Goal: Task Accomplishment & Management: Complete application form

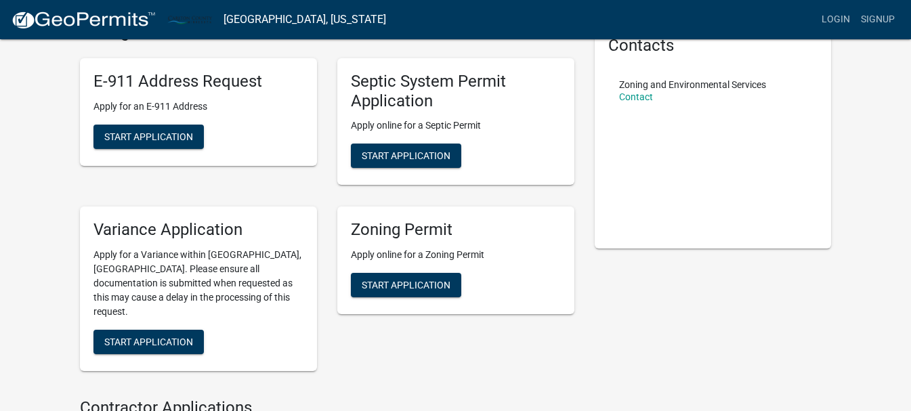
scroll to position [51, 0]
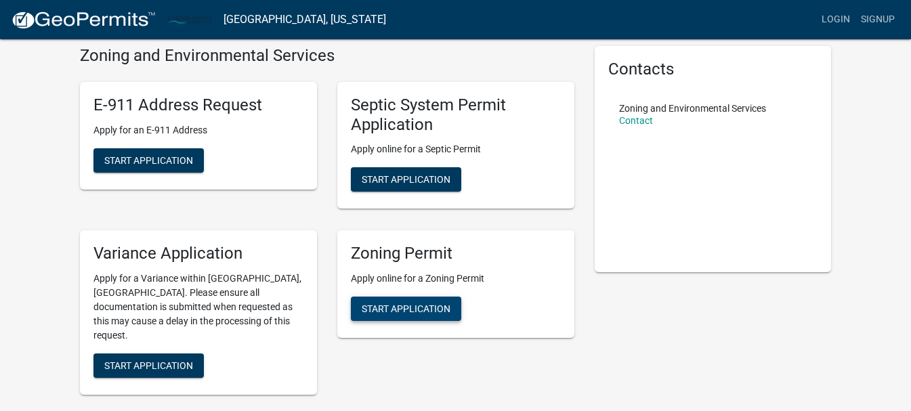
click at [423, 307] on span "Start Application" at bounding box center [406, 308] width 89 height 11
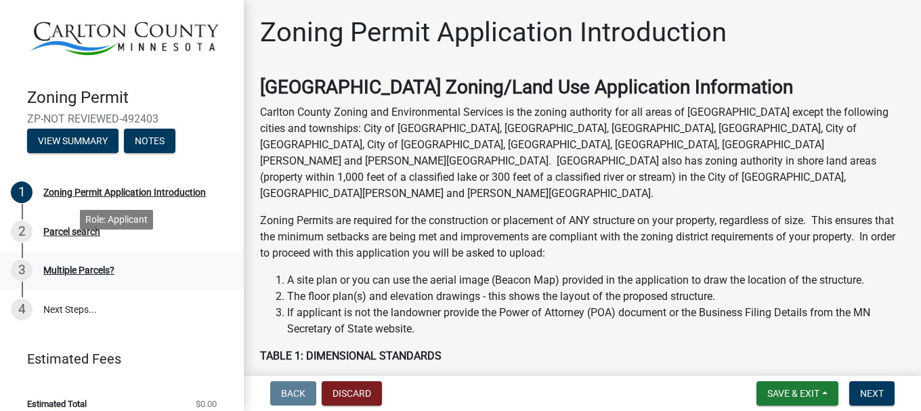
scroll to position [27, 0]
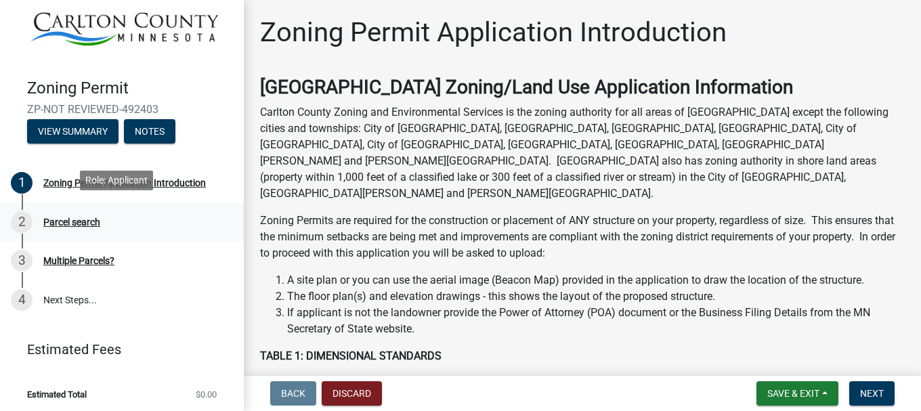
click at [78, 220] on div "Parcel search" at bounding box center [71, 221] width 57 height 9
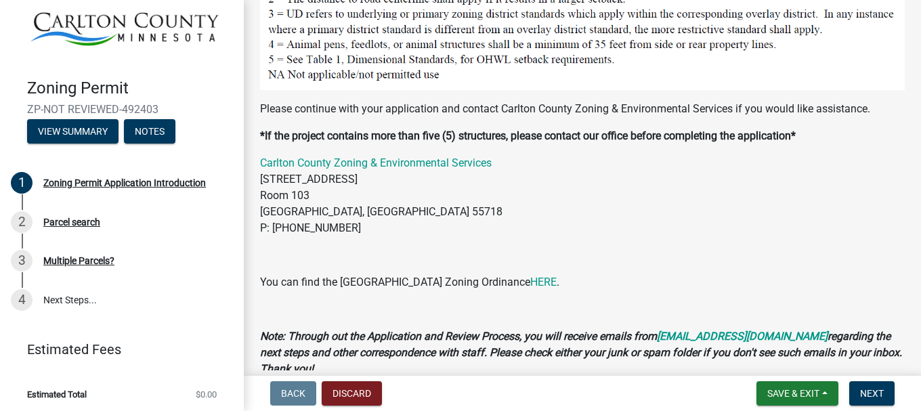
scroll to position [1419, 0]
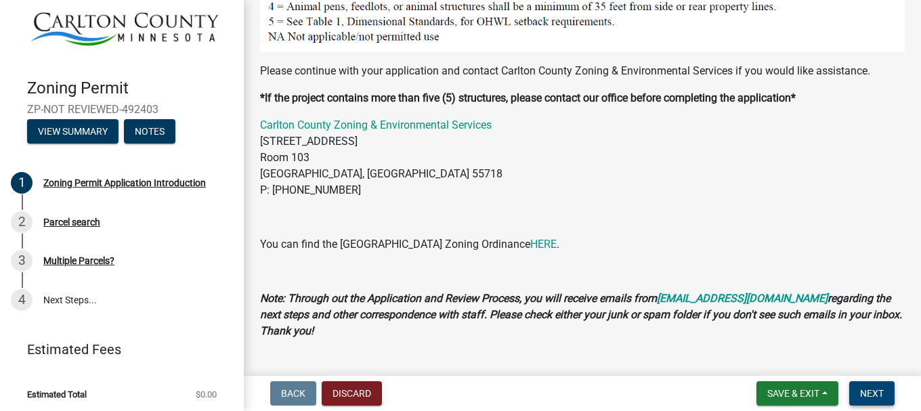
click at [870, 394] on span "Next" at bounding box center [872, 393] width 24 height 11
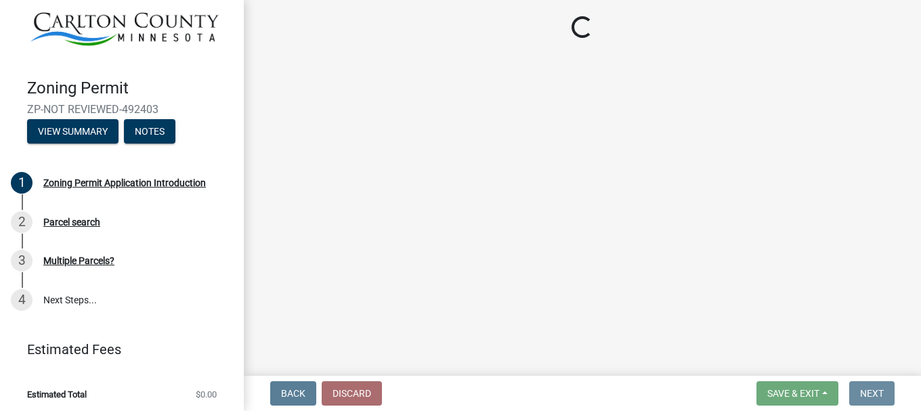
scroll to position [0, 0]
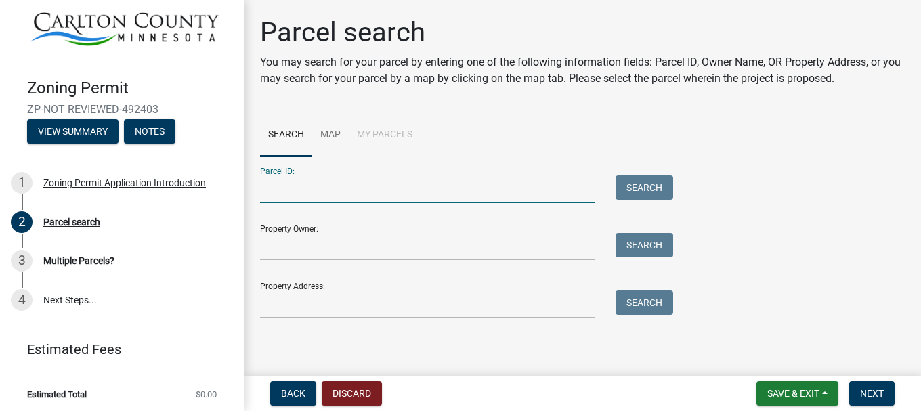
click at [296, 188] on input "Parcel ID:" at bounding box center [427, 189] width 335 height 28
type input "[PHONE_NUMBER]"
click at [644, 191] on button "Search" at bounding box center [645, 187] width 58 height 24
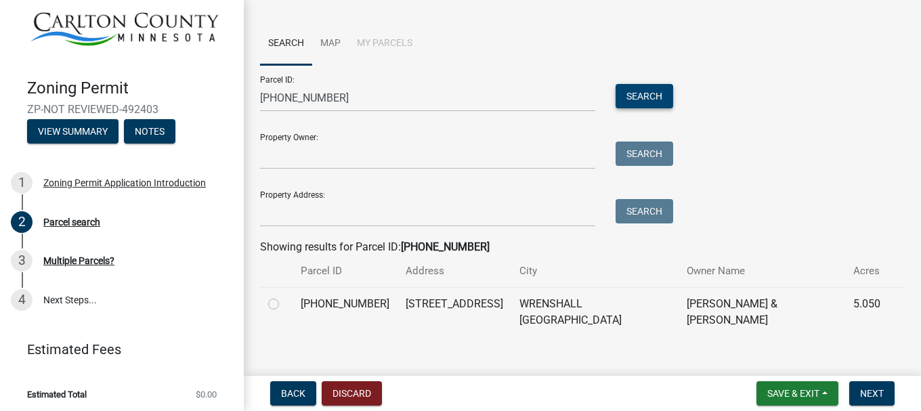
scroll to position [94, 0]
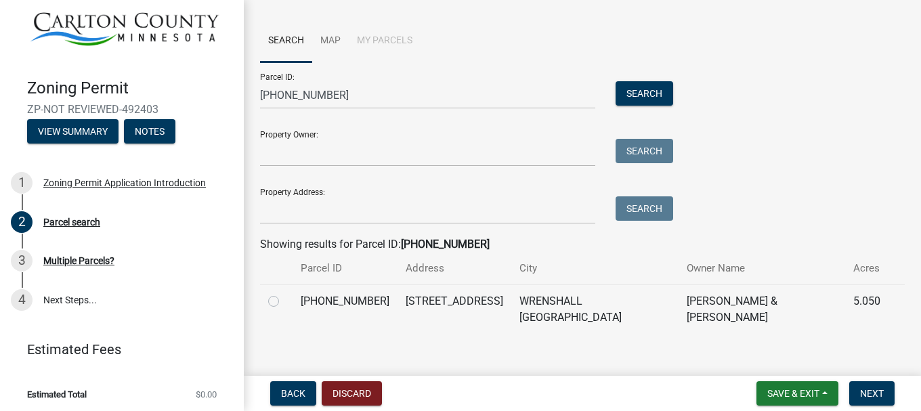
click at [284, 293] on label at bounding box center [284, 293] width 0 height 0
click at [284, 302] on input "radio" at bounding box center [288, 297] width 9 height 9
radio input "true"
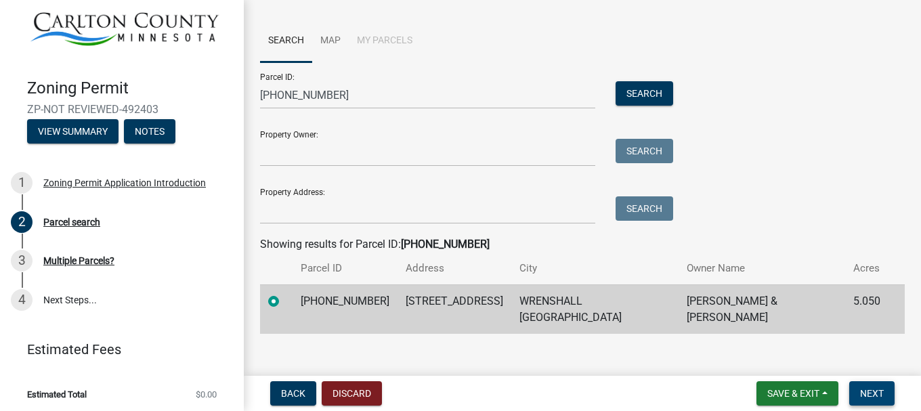
click at [867, 396] on span "Next" at bounding box center [872, 393] width 24 height 11
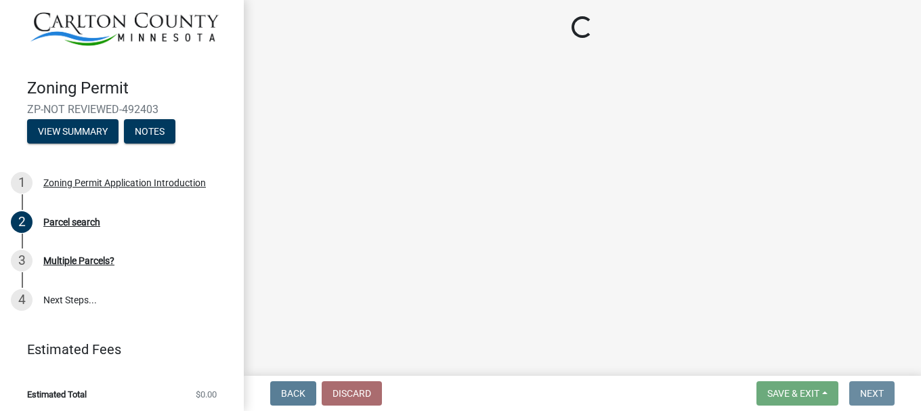
scroll to position [0, 0]
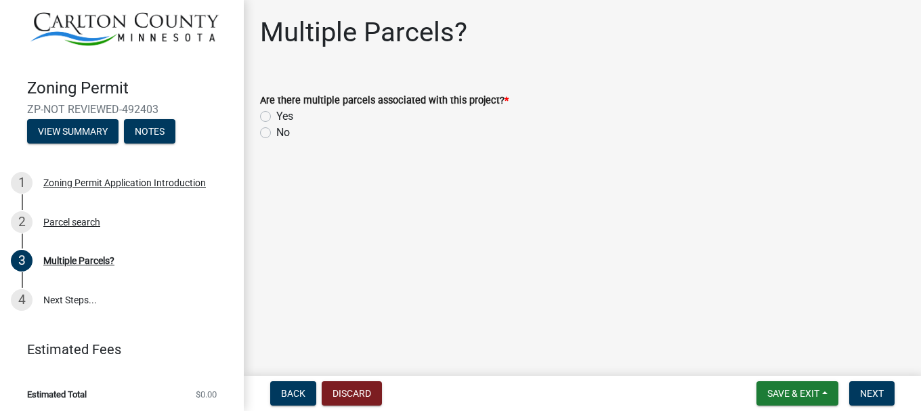
click at [276, 132] on label "No" at bounding box center [283, 133] width 14 height 16
click at [276, 132] on input "No" at bounding box center [280, 129] width 9 height 9
radio input "true"
click at [857, 391] on button "Next" at bounding box center [871, 393] width 45 height 24
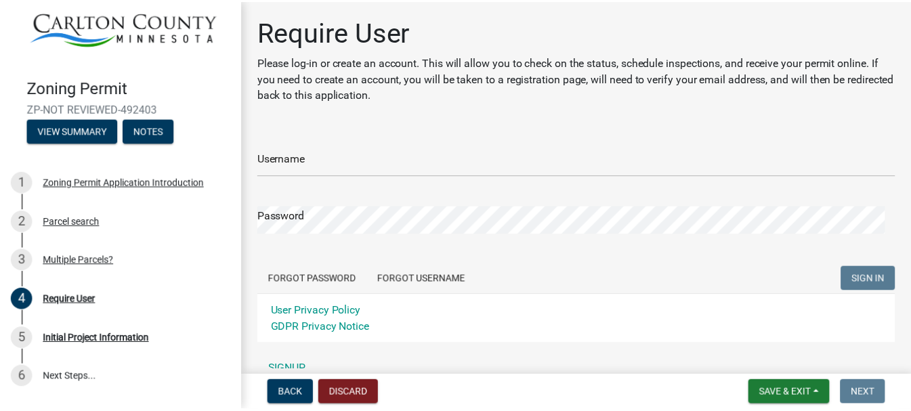
scroll to position [66, 0]
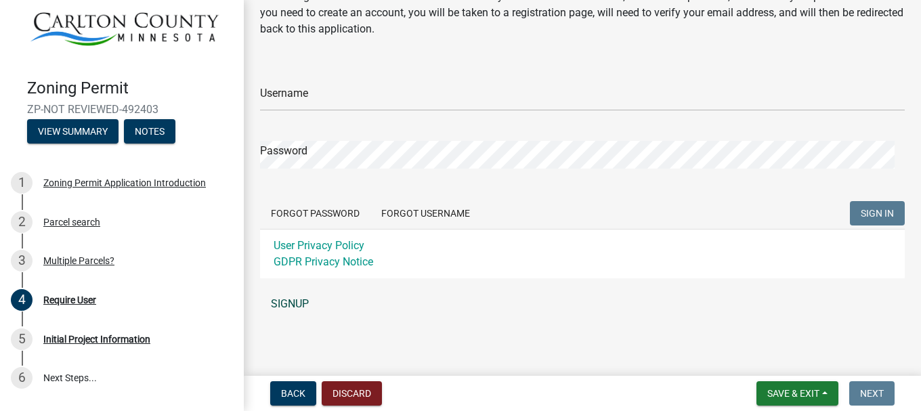
click at [299, 303] on link "SIGNUP" at bounding box center [582, 304] width 645 height 27
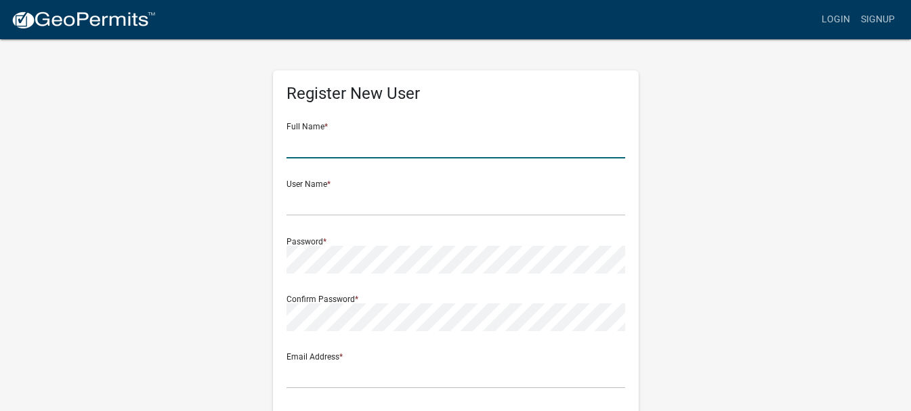
click at [331, 151] on input "text" at bounding box center [455, 145] width 339 height 28
type input "[PERSON_NAME]"
type input "[EMAIL_ADDRESS][DOMAIN_NAME]"
type input "[STREET_ADDRESS]"
type input "[GEOGRAPHIC_DATA]"
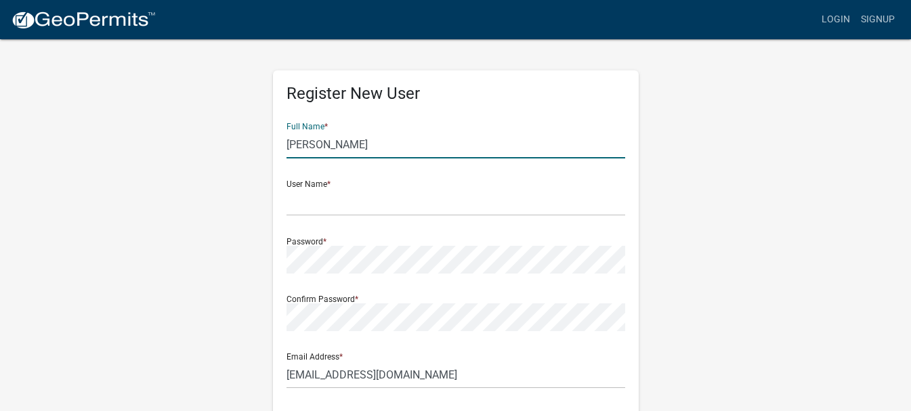
type input "MN"
type input "55797-8766"
type input "2185904335"
click at [336, 142] on input "[PERSON_NAME]" at bounding box center [455, 145] width 339 height 28
type input "[PERSON_NAME]"
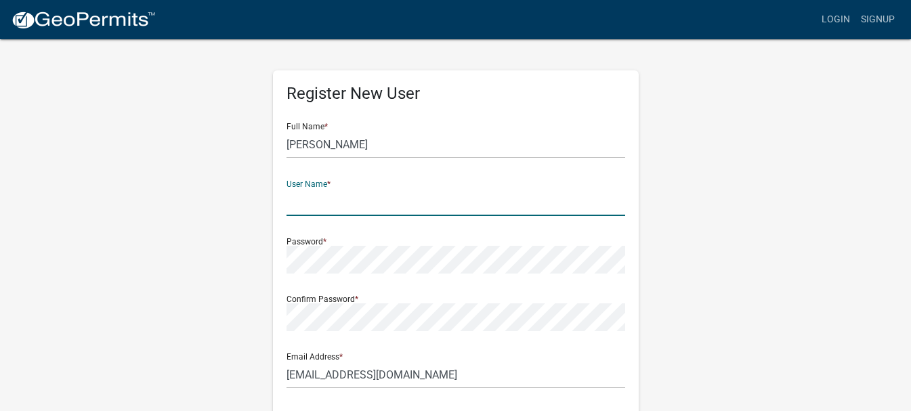
click at [356, 198] on input "text" at bounding box center [455, 202] width 339 height 28
type input "[EMAIL_ADDRESS][DOMAIN_NAME]"
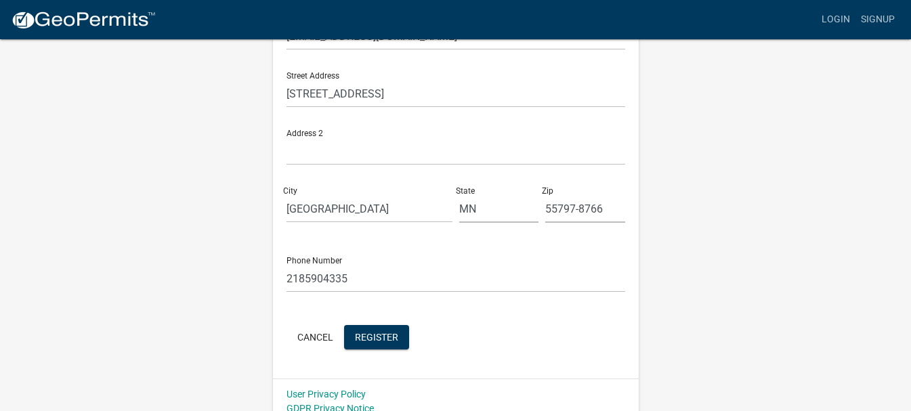
scroll to position [351, 0]
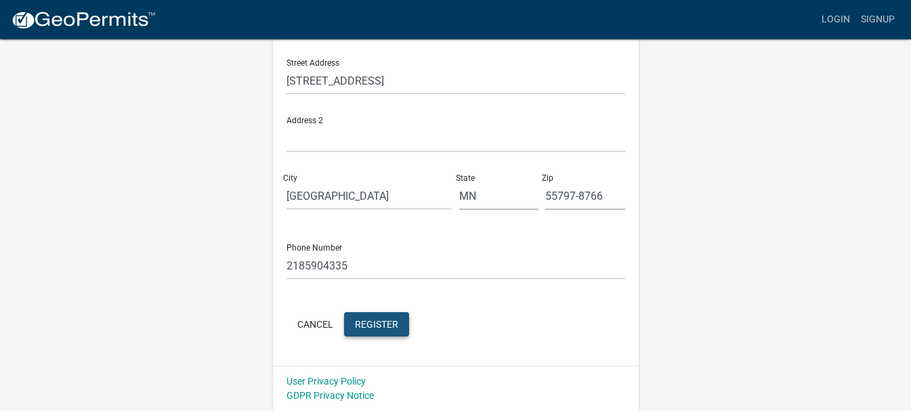
click at [377, 327] on span "Register" at bounding box center [376, 323] width 43 height 11
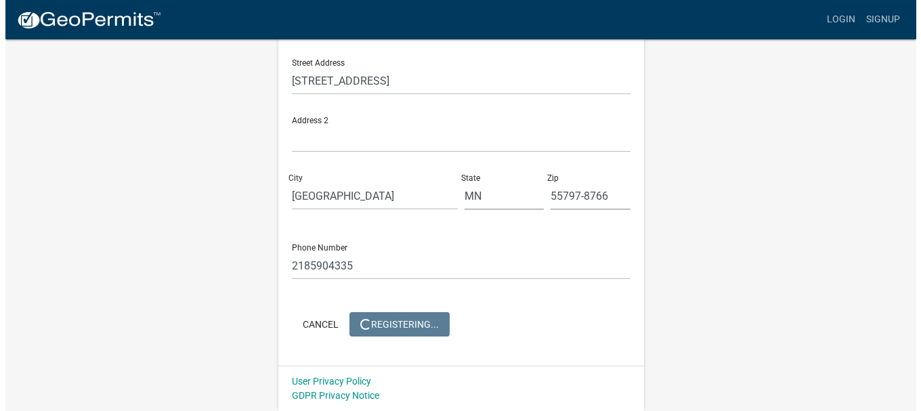
scroll to position [0, 0]
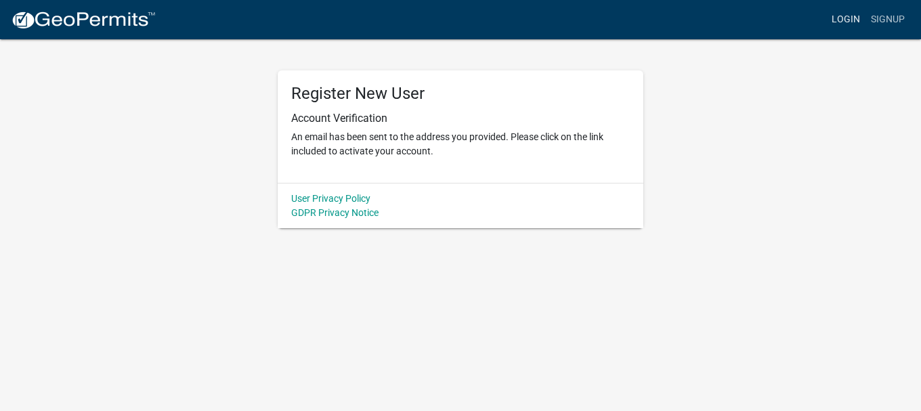
click at [850, 20] on link "Login" at bounding box center [845, 20] width 39 height 26
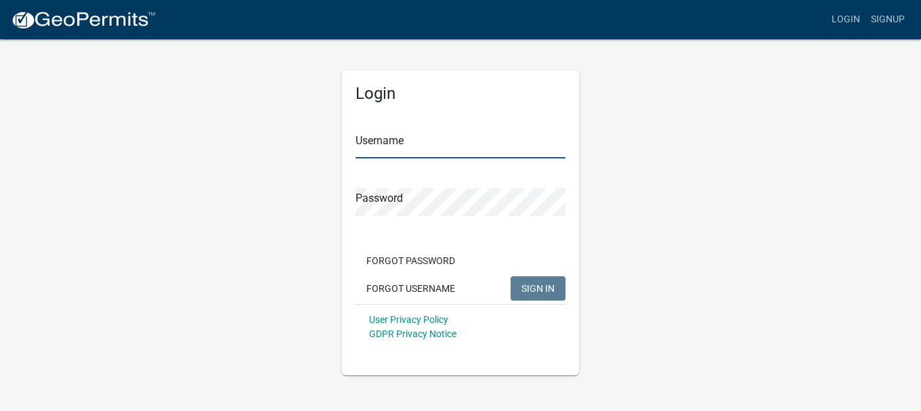
type input "[EMAIL_ADDRESS][DOMAIN_NAME]"
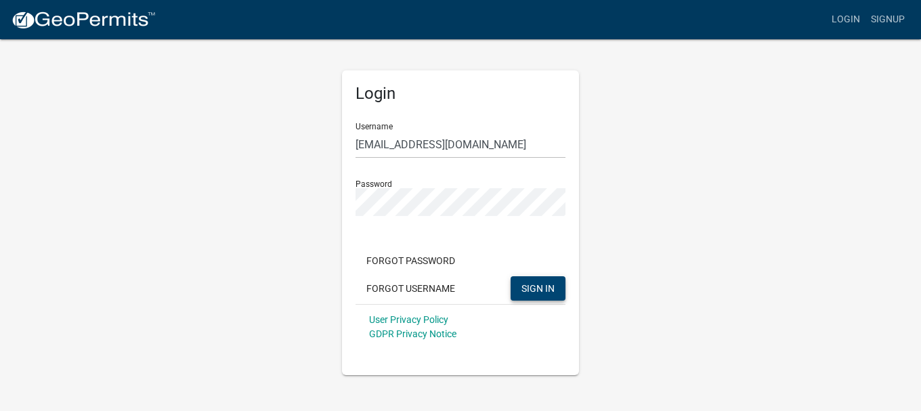
click at [545, 290] on span "SIGN IN" at bounding box center [537, 287] width 33 height 11
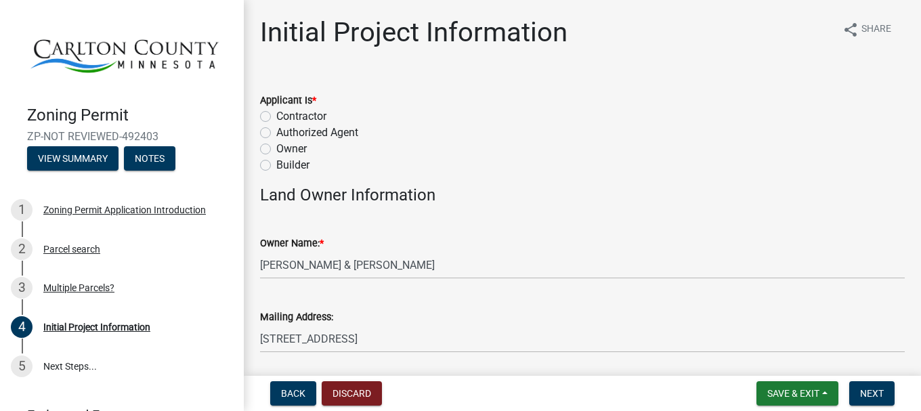
click at [276, 148] on label "Owner" at bounding box center [291, 149] width 30 height 16
click at [276, 148] on input "Owner" at bounding box center [280, 145] width 9 height 9
radio input "true"
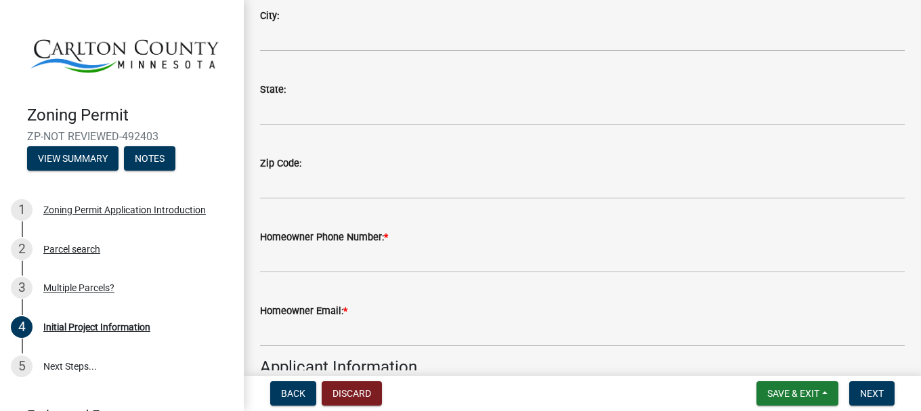
scroll to position [406, 0]
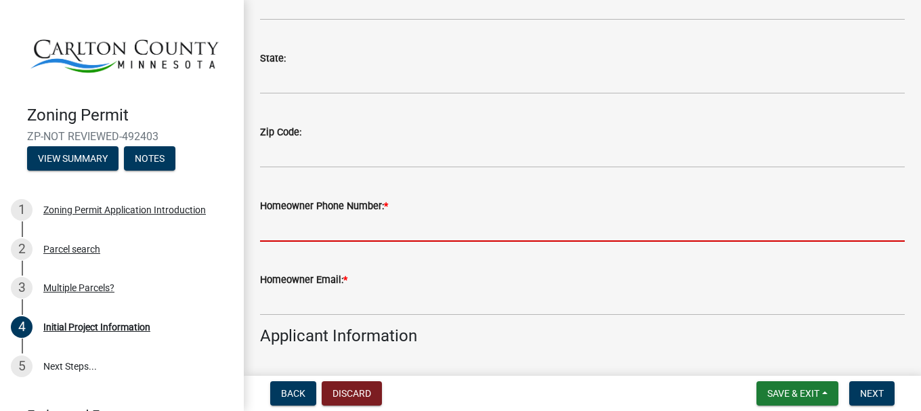
click at [419, 218] on input "Homeowner Phone Number: *" at bounding box center [582, 228] width 645 height 28
type input "2185904335"
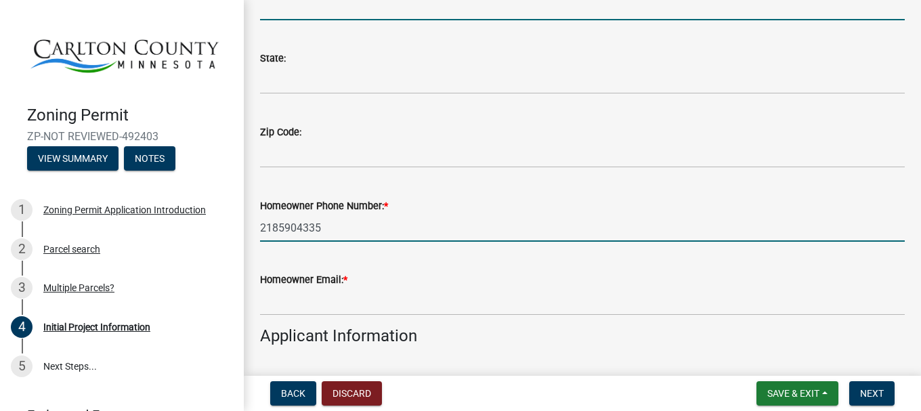
type input "[GEOGRAPHIC_DATA]"
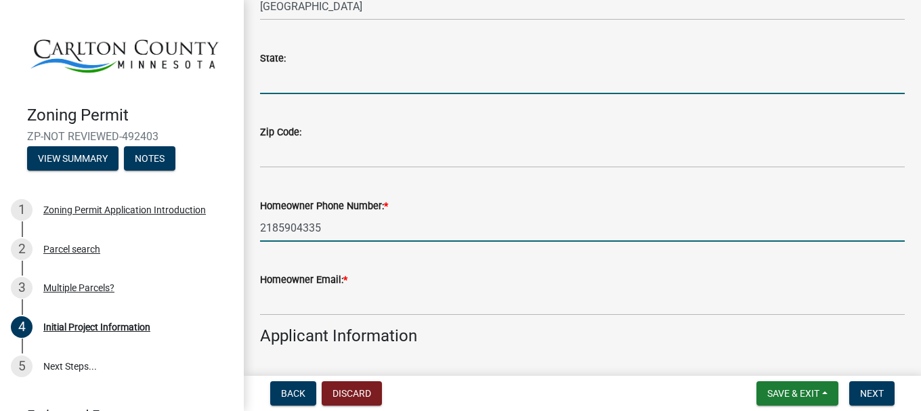
type input "MN"
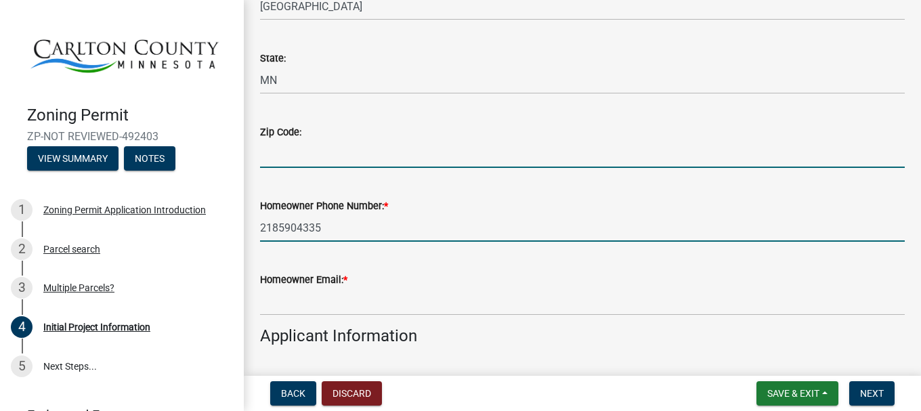
type input "55797-8766"
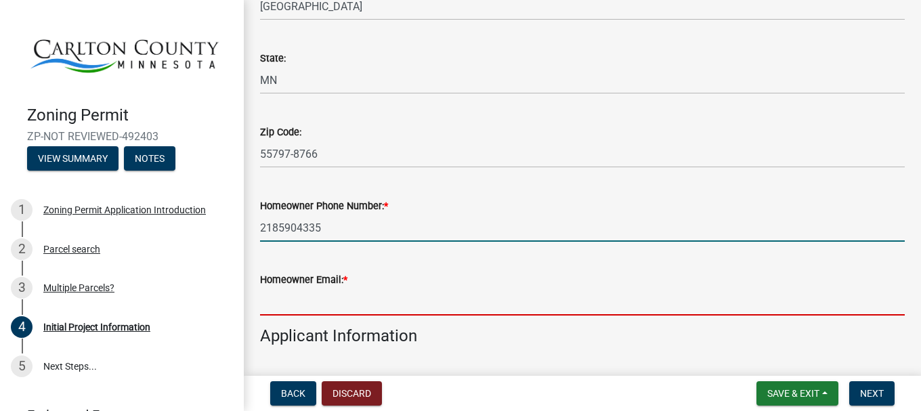
type input "[EMAIL_ADDRESS][DOMAIN_NAME]"
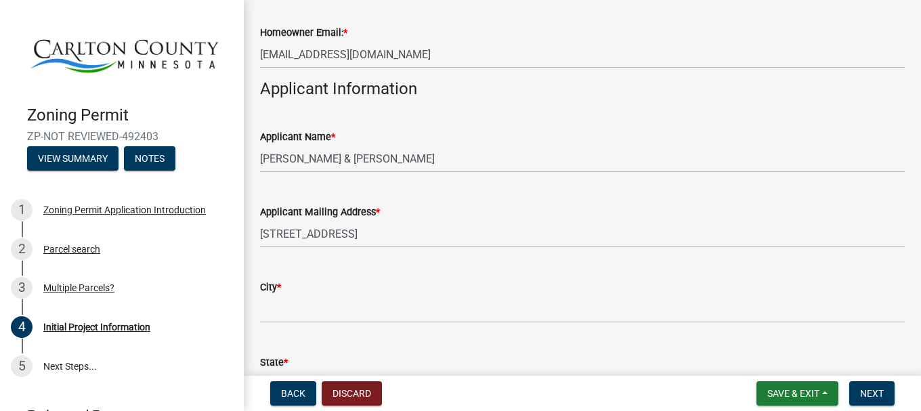
scroll to position [677, 0]
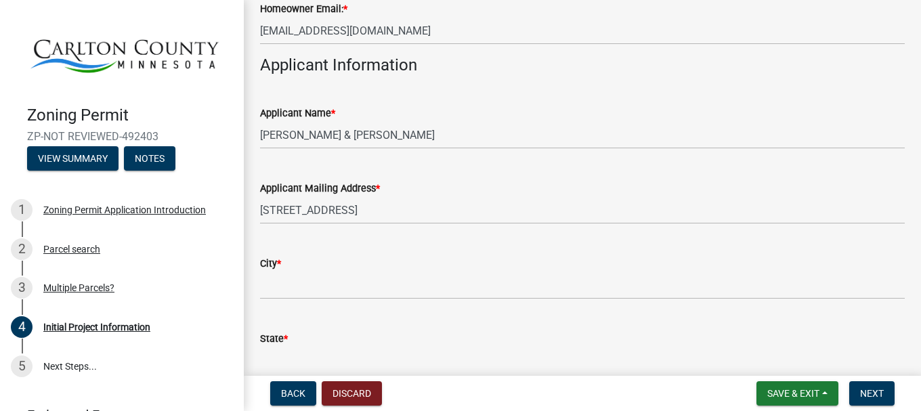
click at [379, 270] on div "City *" at bounding box center [582, 263] width 645 height 16
click at [291, 271] on div "City *" at bounding box center [582, 267] width 645 height 63
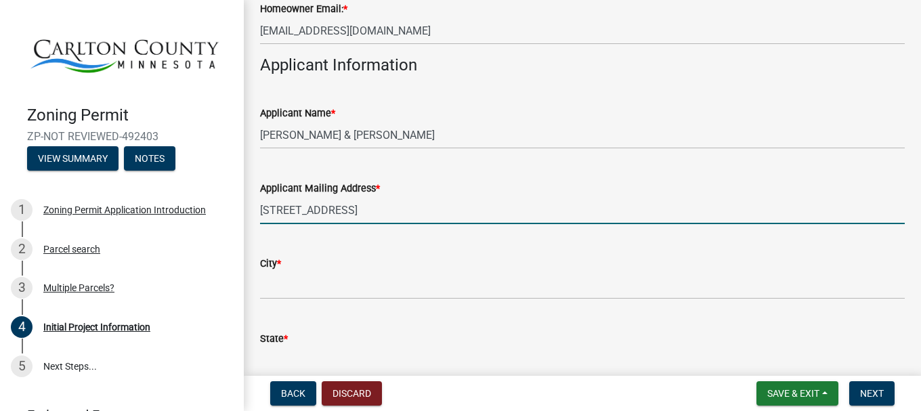
click at [330, 209] on input "[STREET_ADDRESS]" at bounding box center [582, 210] width 645 height 28
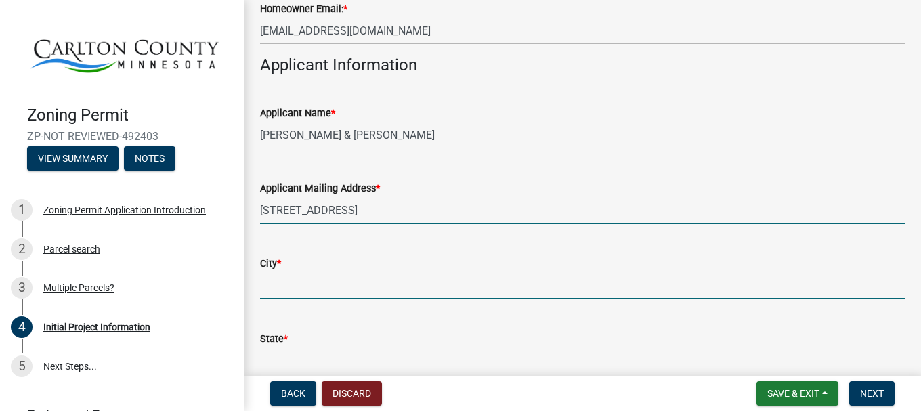
type input "[GEOGRAPHIC_DATA]"
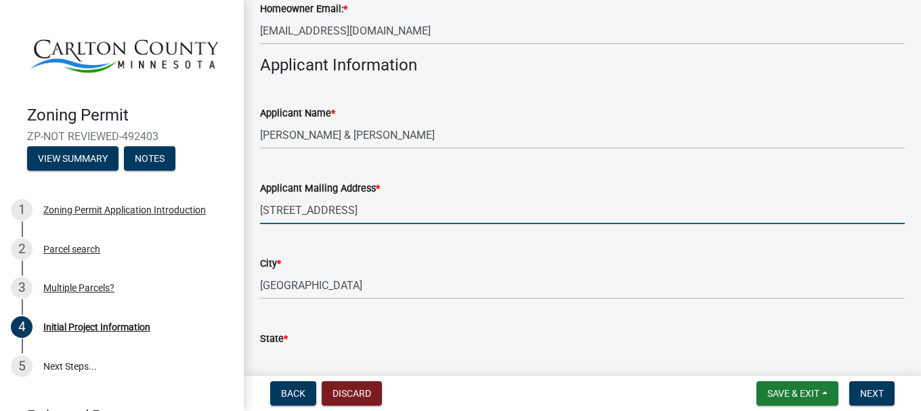
type input "MN"
type input "55797-8766"
type input "2185904335"
type input "[EMAIL_ADDRESS][DOMAIN_NAME]"
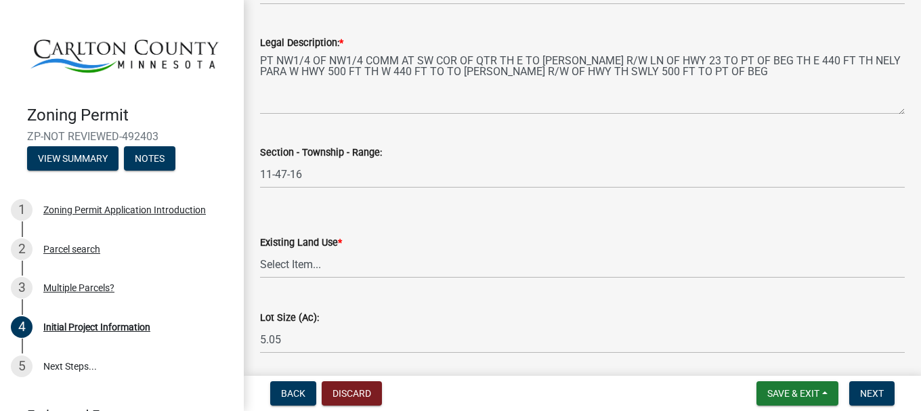
scroll to position [1693, 0]
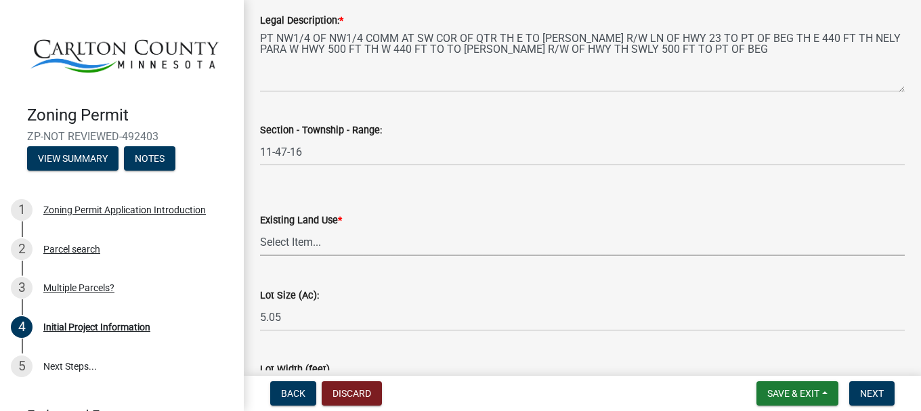
click at [318, 245] on select "Select Item... Residential Commercial Recreational/hunting Agricultural" at bounding box center [582, 242] width 645 height 28
click at [260, 228] on select "Select Item... Residential Commercial Recreational/hunting Agricultural" at bounding box center [582, 242] width 645 height 28
select select "33d21d3a-ebb3-419e-8315-ef7213d04586"
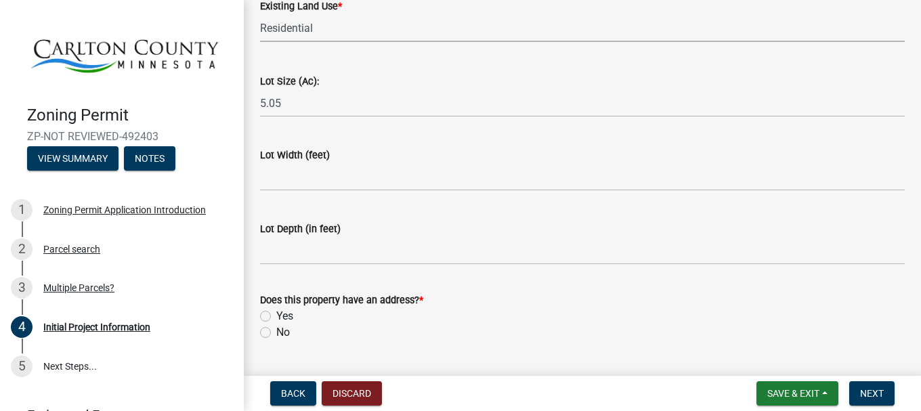
scroll to position [1942, 0]
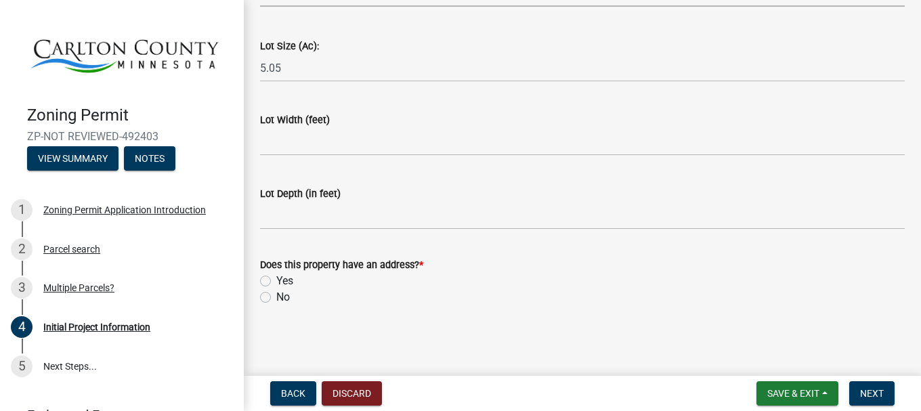
click at [276, 283] on label "Yes" at bounding box center [284, 281] width 17 height 16
click at [276, 282] on input "Yes" at bounding box center [280, 277] width 9 height 9
radio input "true"
click at [871, 396] on span "Next" at bounding box center [872, 393] width 24 height 11
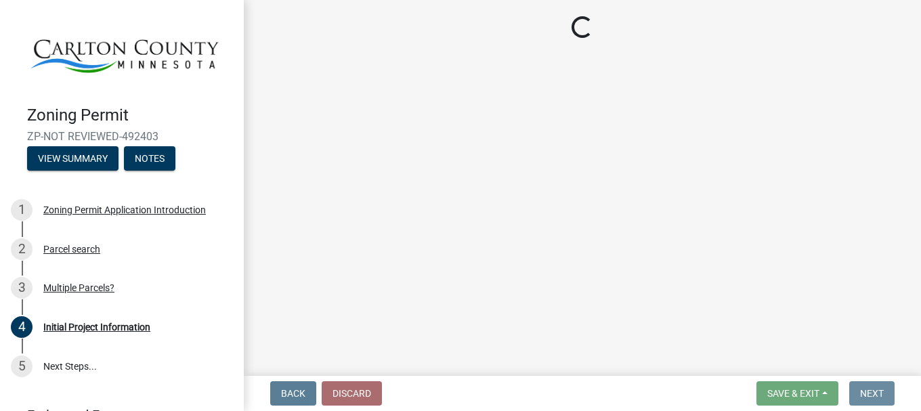
scroll to position [0, 0]
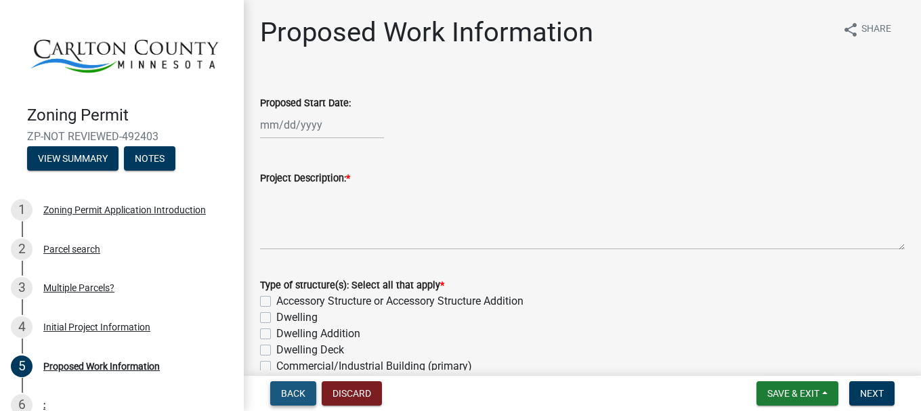
click at [294, 396] on span "Back" at bounding box center [293, 393] width 24 height 11
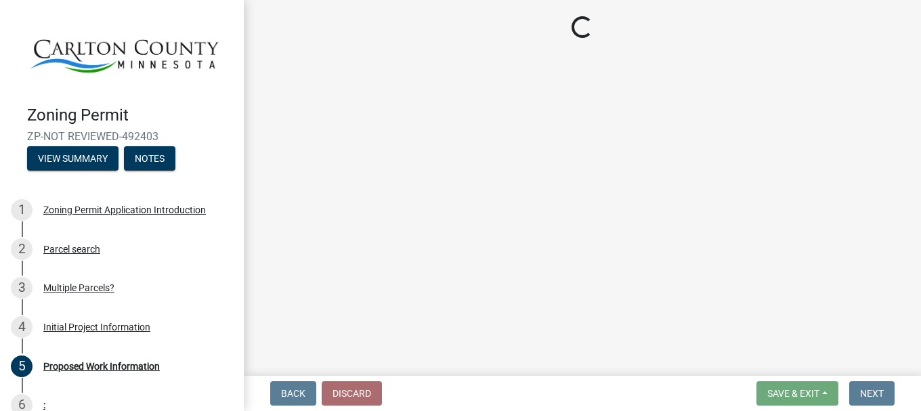
select select "33d21d3a-ebb3-419e-8315-ef7213d04586"
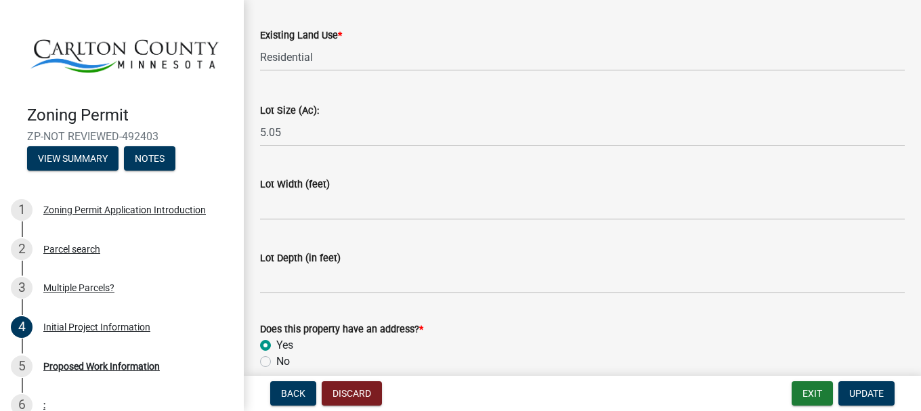
scroll to position [1942, 0]
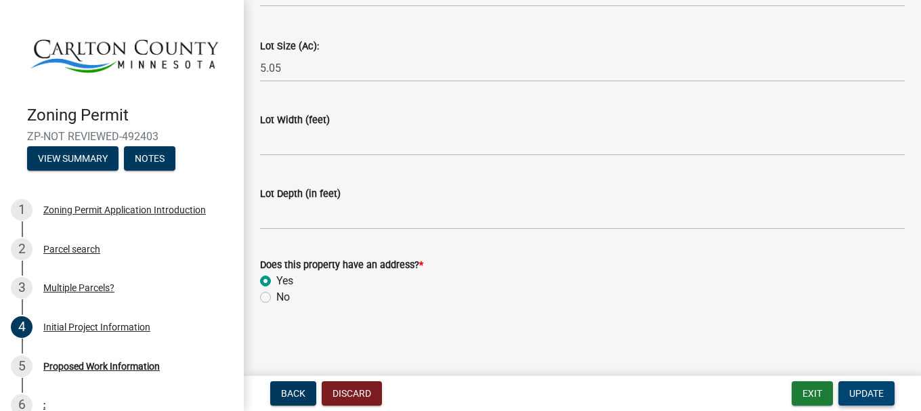
click at [864, 396] on span "Update" at bounding box center [866, 393] width 35 height 11
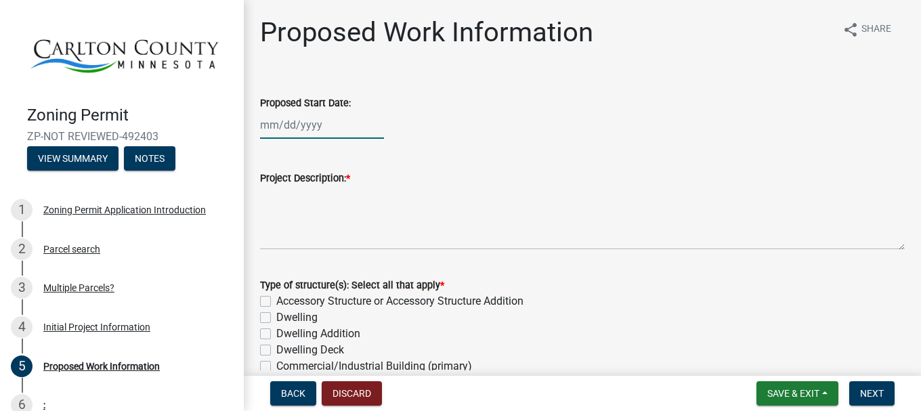
click at [298, 124] on div at bounding box center [322, 125] width 124 height 28
select select "10"
select select "2025"
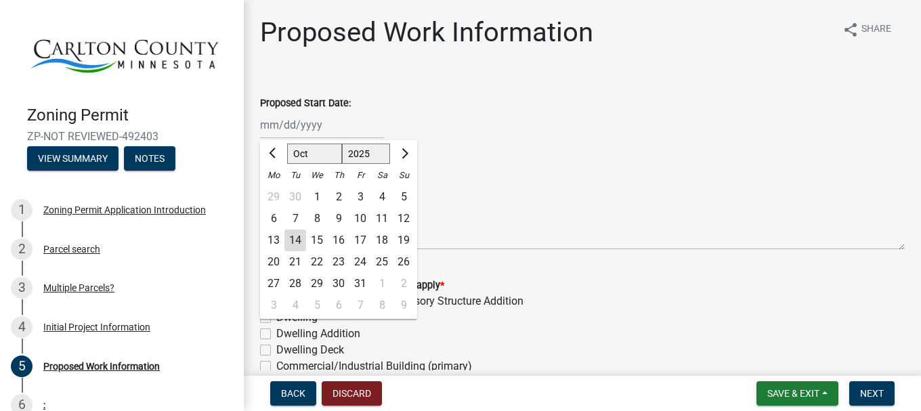
click at [295, 259] on div "21" at bounding box center [295, 262] width 22 height 22
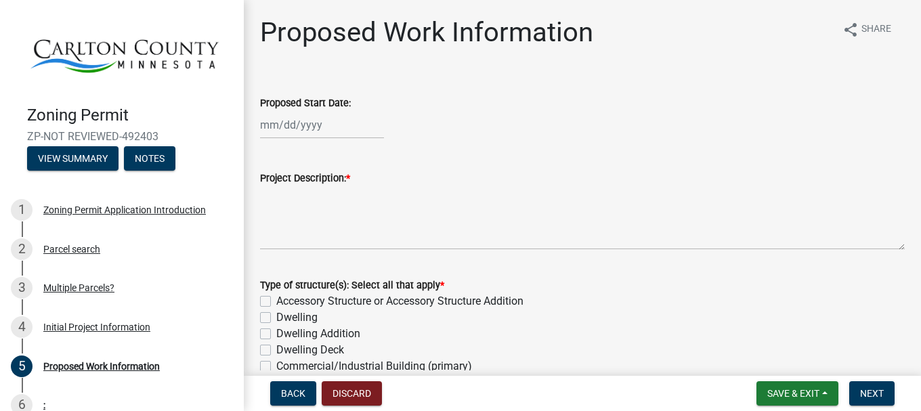
type input "10/21/2025"
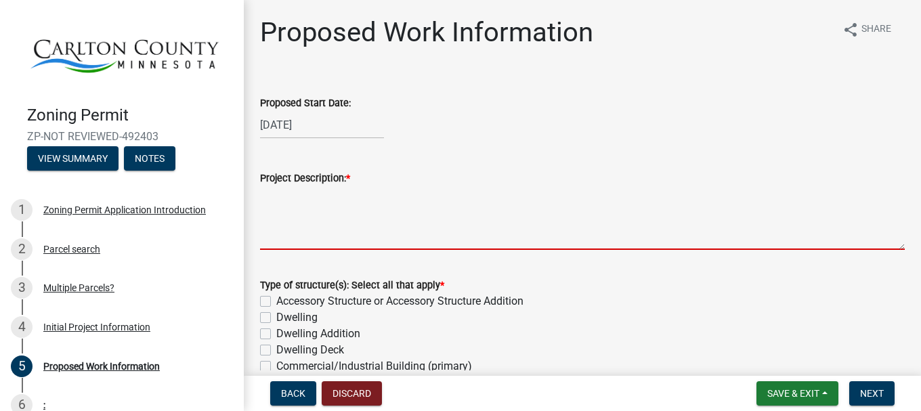
click at [324, 207] on textarea "Project Description: *" at bounding box center [582, 218] width 645 height 64
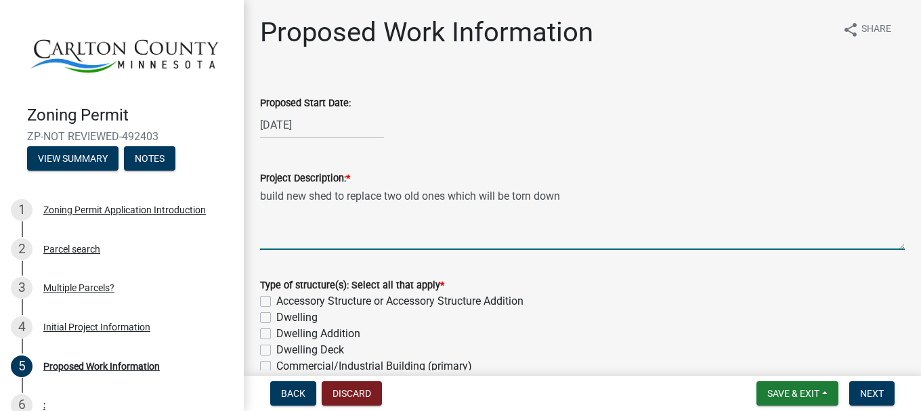
click at [445, 196] on textarea "build new shed to replace two old ones which will be torn down" at bounding box center [582, 218] width 645 height 64
click at [582, 198] on textarea "build new shed to replace two old sheds which will be torn down" at bounding box center [582, 218] width 645 height 64
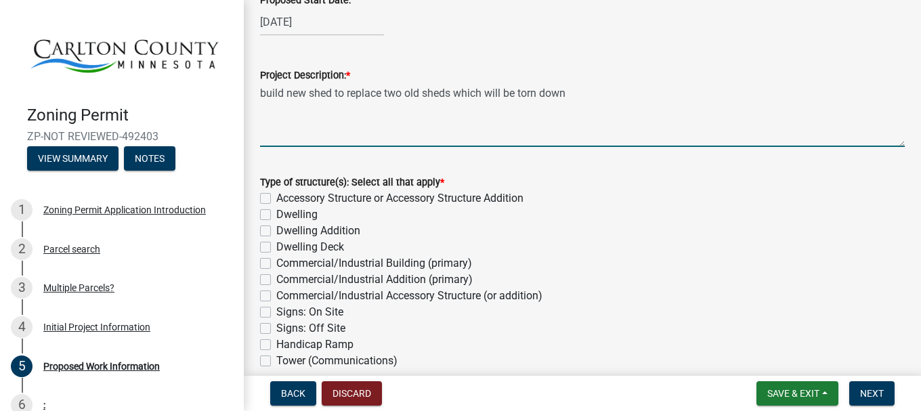
scroll to position [135, 0]
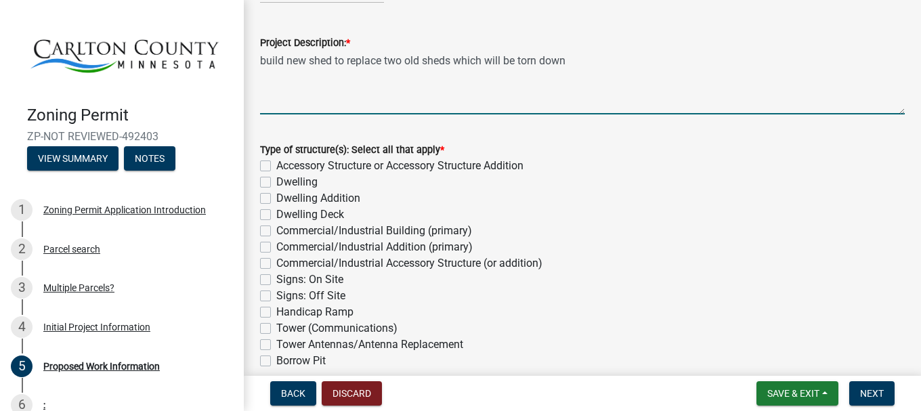
type textarea "build new shed to replace two old sheds which will be torn down"
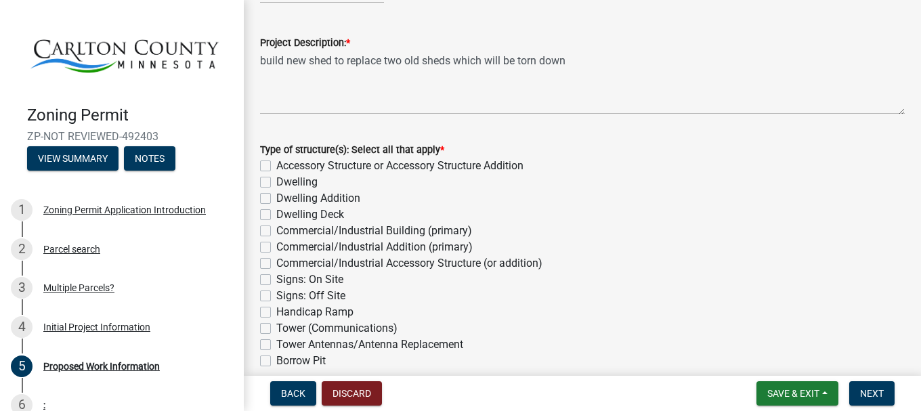
click at [276, 167] on label "Accessory Structure or Accessory Structure Addition" at bounding box center [399, 166] width 247 height 16
click at [276, 167] on input "Accessory Structure or Accessory Structure Addition" at bounding box center [280, 162] width 9 height 9
checkbox input "true"
checkbox input "false"
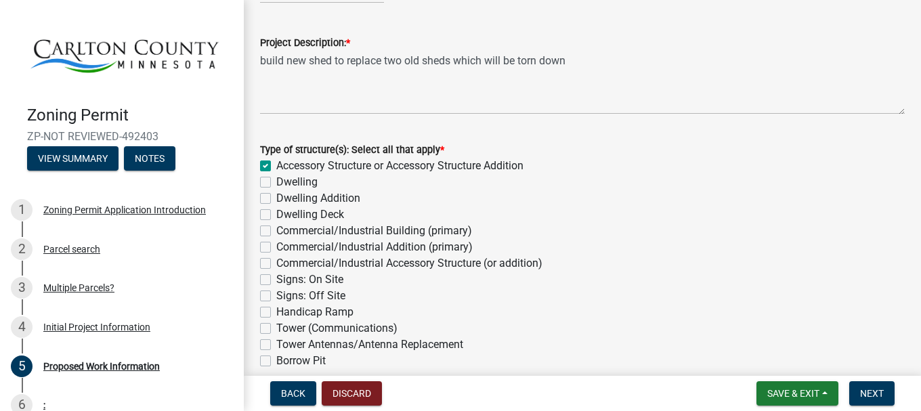
checkbox input "false"
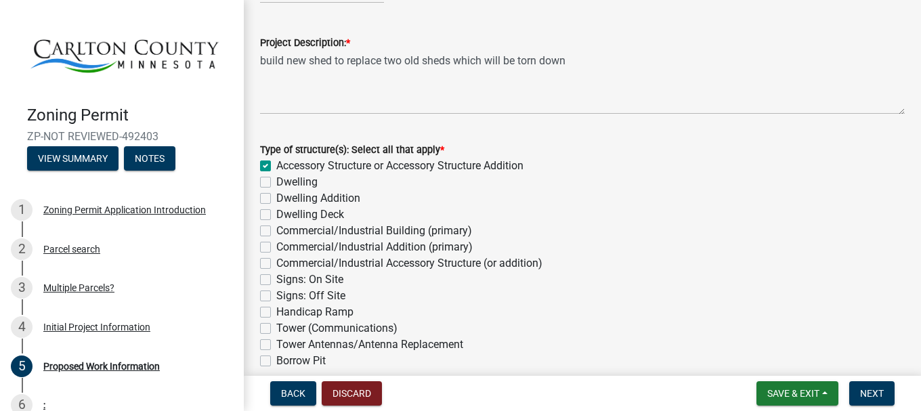
checkbox input "false"
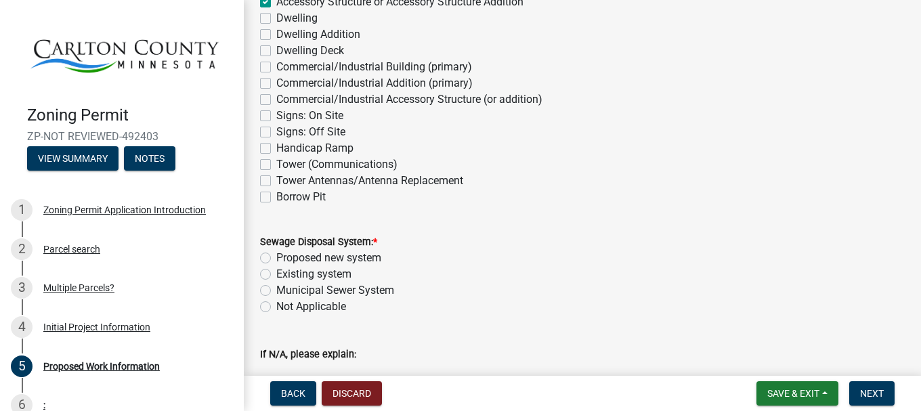
scroll to position [339, 0]
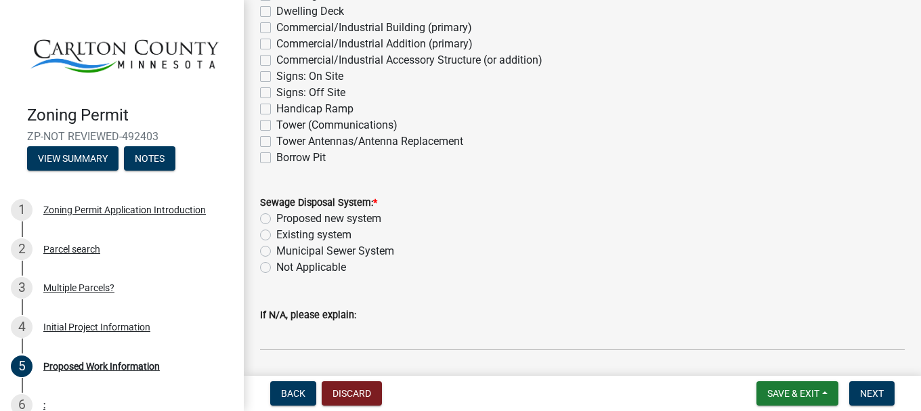
click at [276, 267] on label "Not Applicable" at bounding box center [311, 267] width 70 height 16
click at [276, 267] on input "Not Applicable" at bounding box center [280, 263] width 9 height 9
radio input "true"
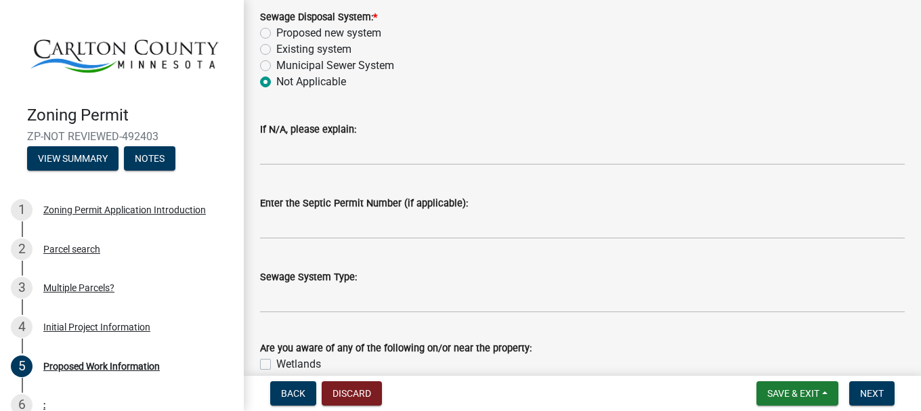
scroll to position [542, 0]
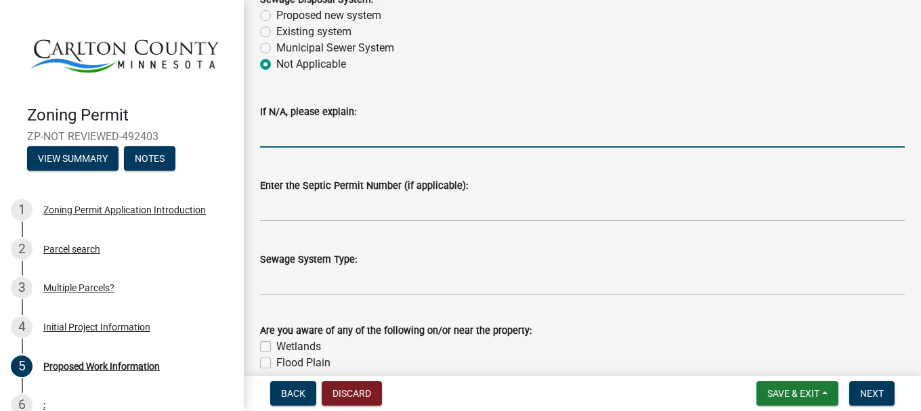
click at [281, 129] on input "If N/A, please explain:" at bounding box center [582, 134] width 645 height 28
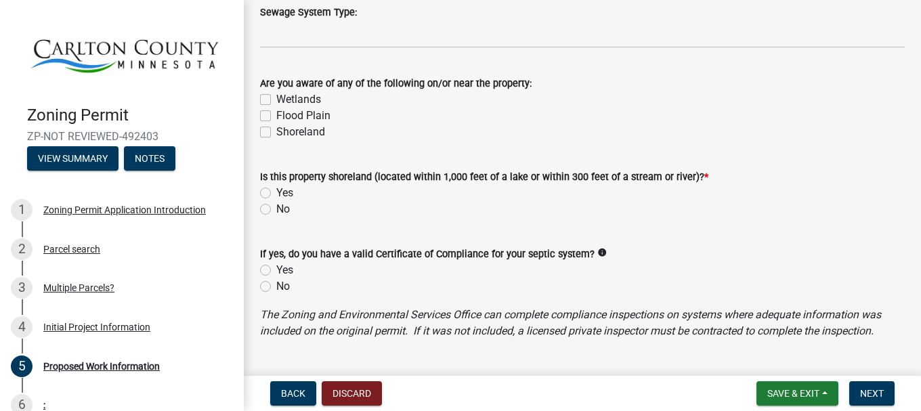
scroll to position [813, 0]
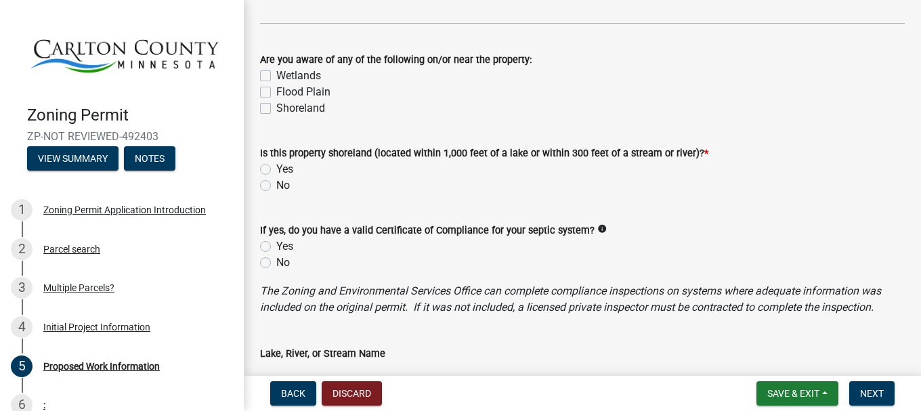
type input "storage shed"
click at [276, 186] on label "No" at bounding box center [283, 185] width 14 height 16
click at [276, 186] on input "No" at bounding box center [280, 181] width 9 height 9
radio input "true"
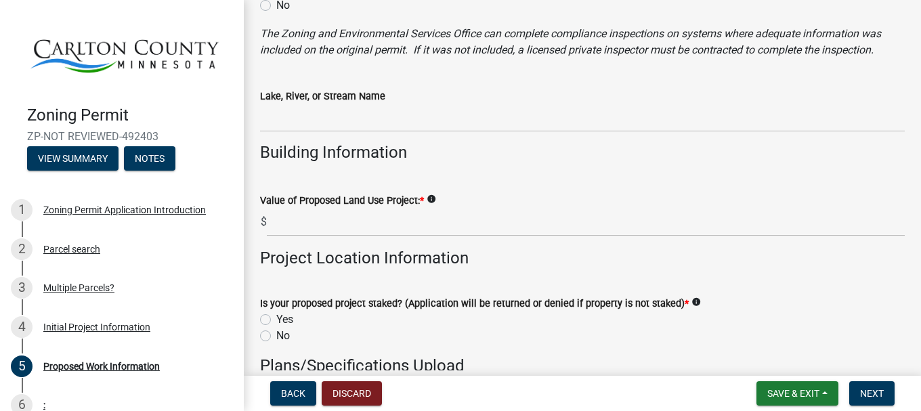
scroll to position [1084, 0]
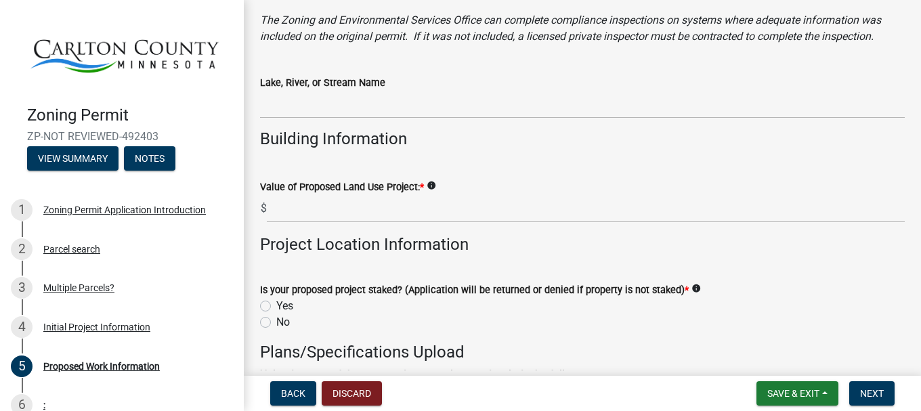
click at [432, 187] on icon "info" at bounding box center [431, 185] width 9 height 9
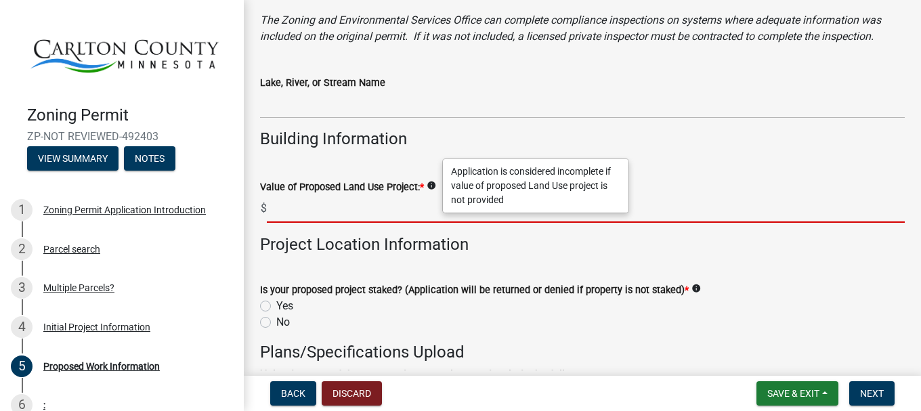
click at [312, 213] on input "text" at bounding box center [586, 209] width 638 height 28
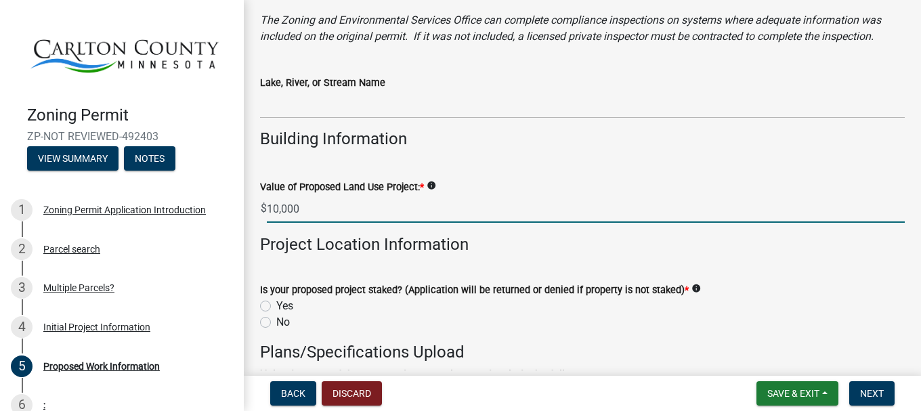
scroll to position [1151, 0]
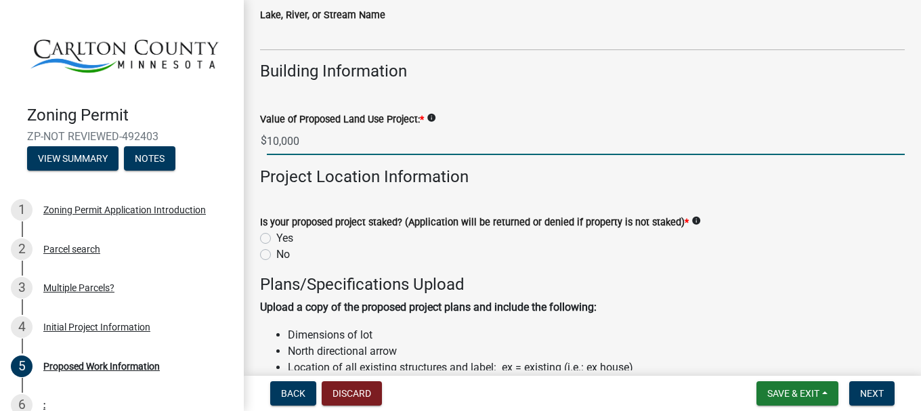
type input "10000"
click at [276, 239] on label "Yes" at bounding box center [284, 238] width 17 height 16
click at [276, 239] on input "Yes" at bounding box center [280, 234] width 9 height 9
radio input "true"
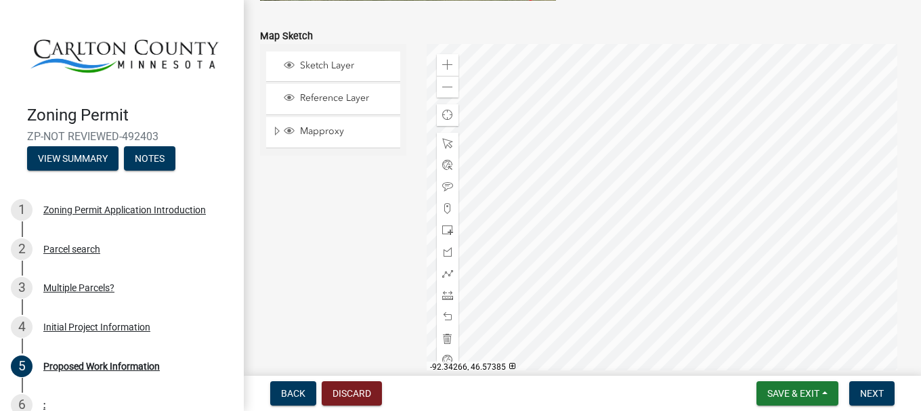
scroll to position [2844, 0]
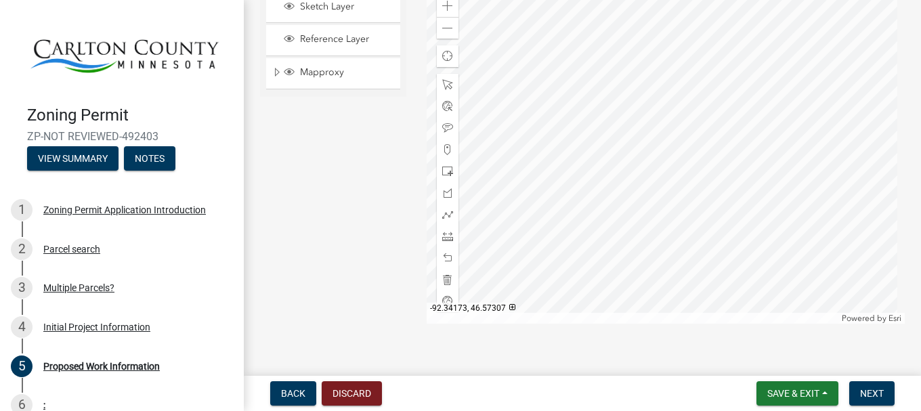
click at [597, 212] on div at bounding box center [666, 154] width 479 height 339
click at [600, 212] on div at bounding box center [666, 154] width 479 height 339
click at [612, 213] on div at bounding box center [666, 154] width 479 height 339
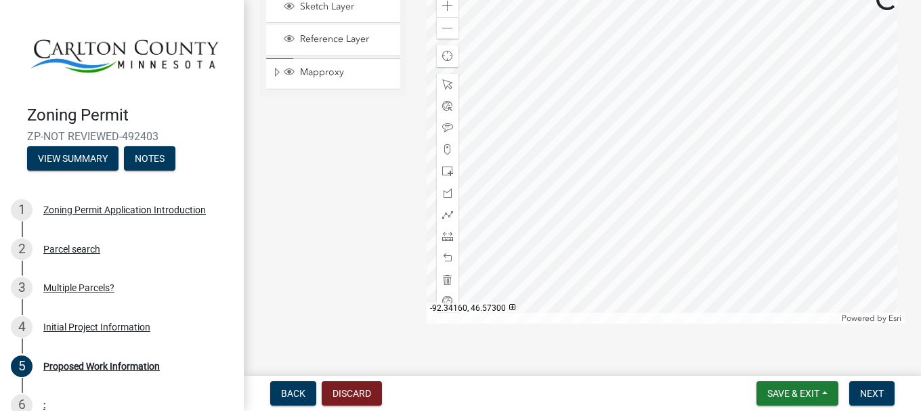
click at [623, 208] on div at bounding box center [666, 154] width 479 height 339
click at [623, 211] on div at bounding box center [666, 154] width 479 height 339
click at [666, 203] on div at bounding box center [666, 154] width 479 height 339
click at [670, 202] on div at bounding box center [666, 154] width 479 height 339
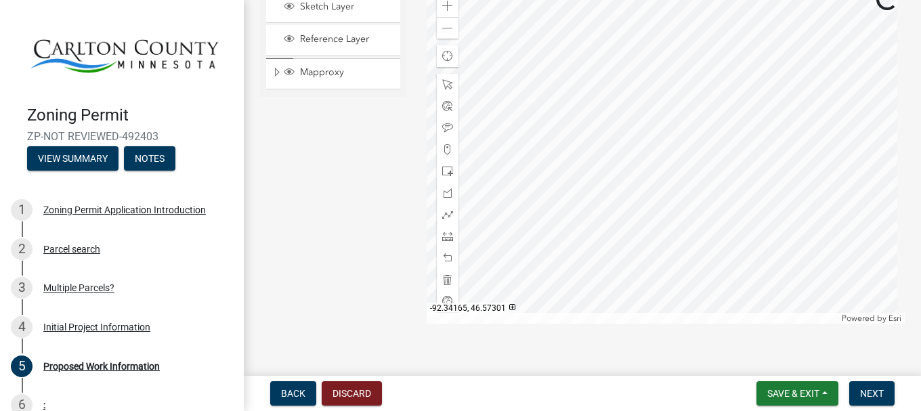
click at [670, 202] on div at bounding box center [666, 154] width 479 height 339
click at [727, 212] on div at bounding box center [666, 154] width 479 height 339
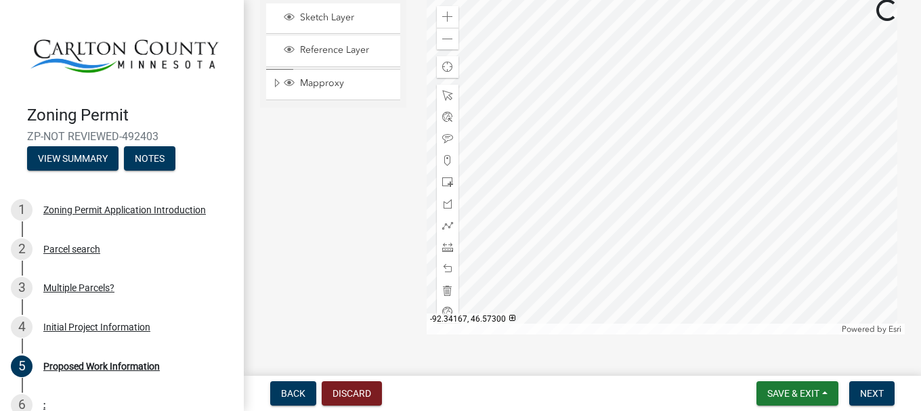
scroll to position [2863, 0]
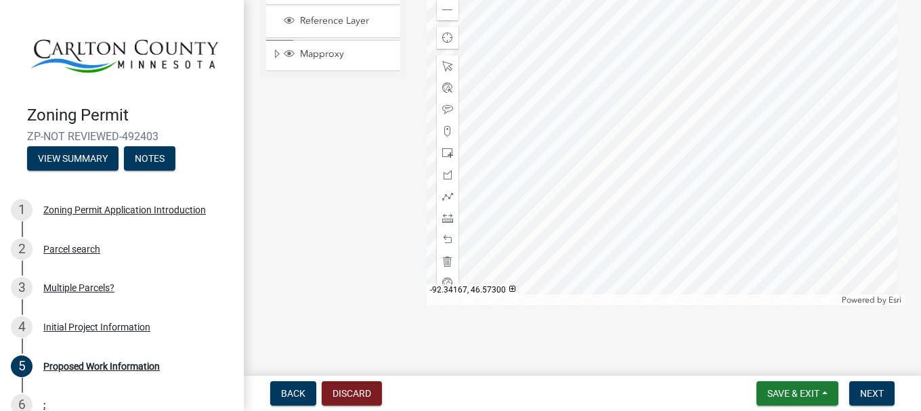
click at [754, 192] on div at bounding box center [666, 136] width 479 height 339
click at [754, 190] on div at bounding box center [666, 136] width 479 height 339
click at [720, 121] on div at bounding box center [666, 136] width 479 height 339
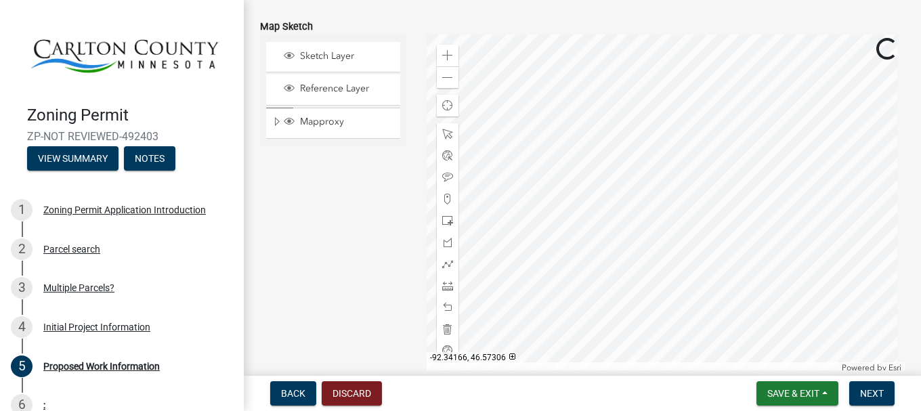
scroll to position [2727, 0]
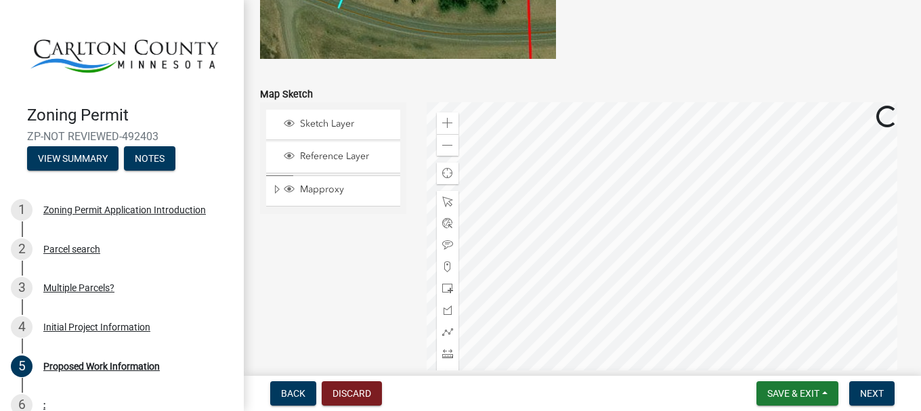
click at [710, 226] on div at bounding box center [666, 271] width 479 height 339
click at [654, 255] on div at bounding box center [666, 271] width 479 height 339
click at [660, 242] on div at bounding box center [666, 271] width 479 height 339
click at [681, 248] on div at bounding box center [666, 271] width 479 height 339
click at [676, 260] on div at bounding box center [666, 271] width 479 height 339
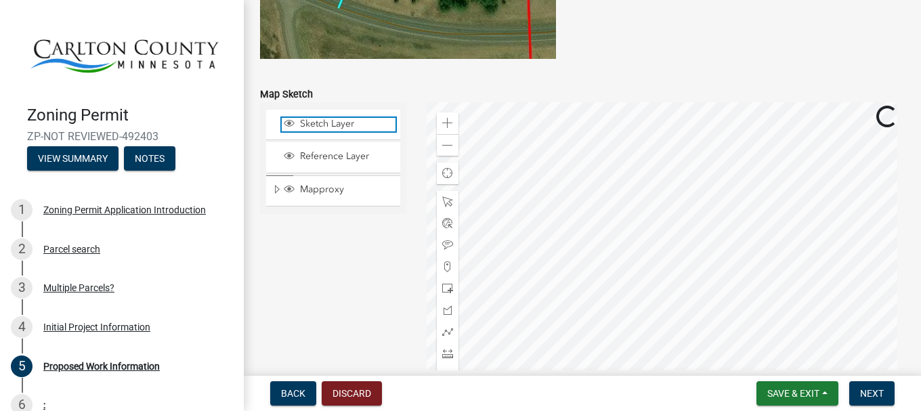
click at [334, 127] on span "Sketch Layer" at bounding box center [346, 124] width 99 height 12
click at [651, 238] on div at bounding box center [666, 271] width 479 height 339
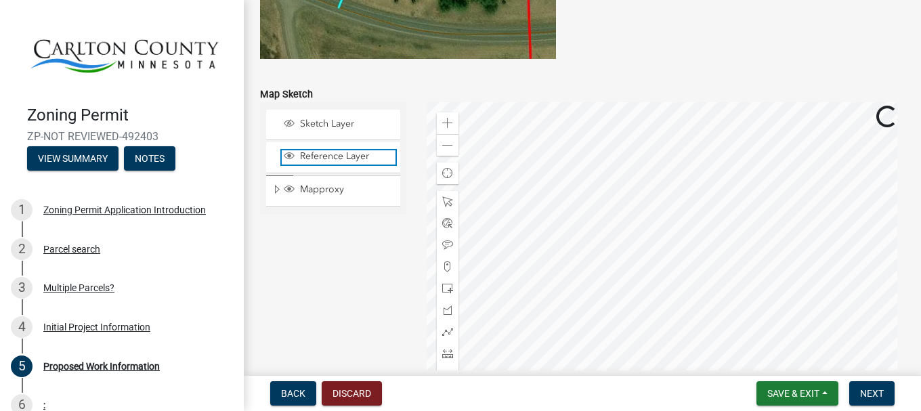
click at [349, 156] on span "Reference Layer" at bounding box center [346, 156] width 99 height 12
click at [636, 236] on div at bounding box center [666, 271] width 479 height 339
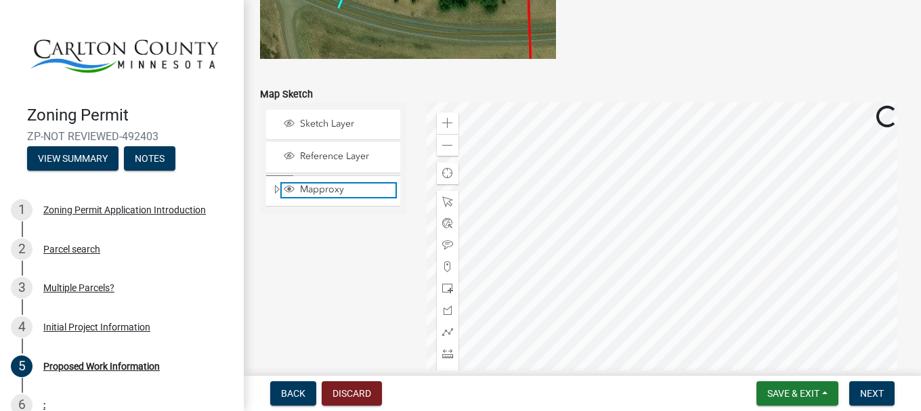
click at [326, 190] on span "Mapproxy" at bounding box center [346, 190] width 99 height 12
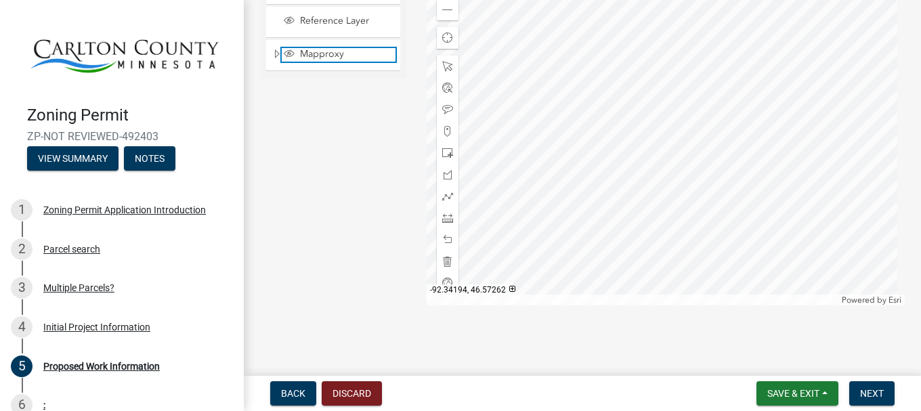
scroll to position [2795, 0]
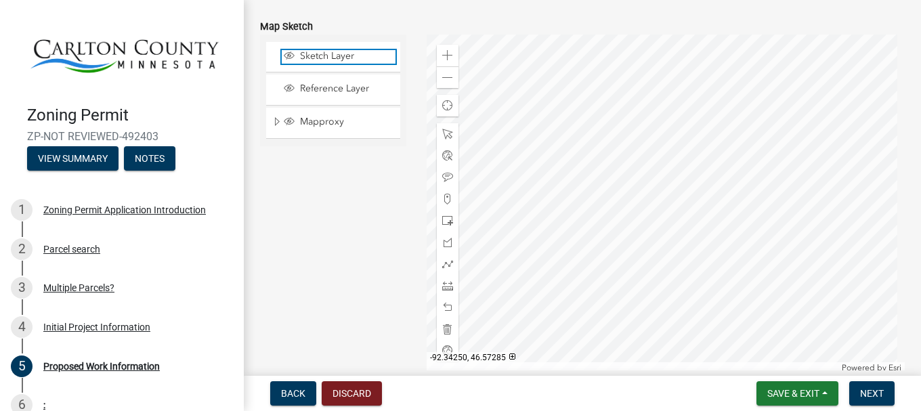
click at [341, 55] on span "Sketch Layer" at bounding box center [346, 56] width 99 height 12
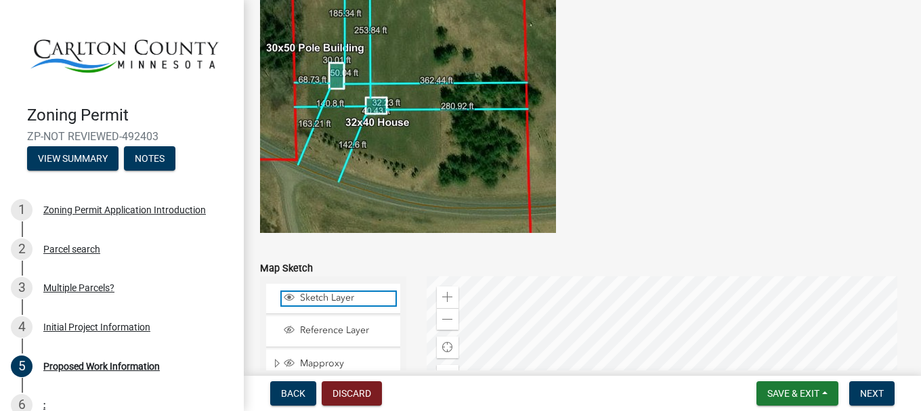
scroll to position [2524, 0]
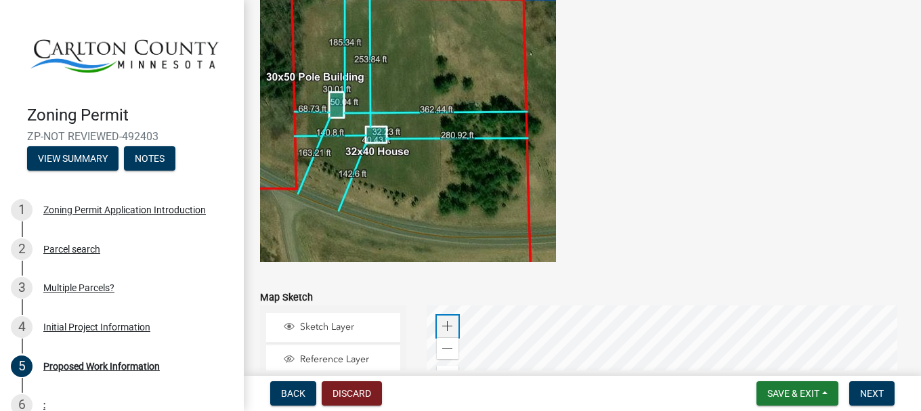
click at [446, 325] on span at bounding box center [447, 326] width 11 height 11
click at [333, 326] on span "Sketch Layer" at bounding box center [346, 327] width 99 height 12
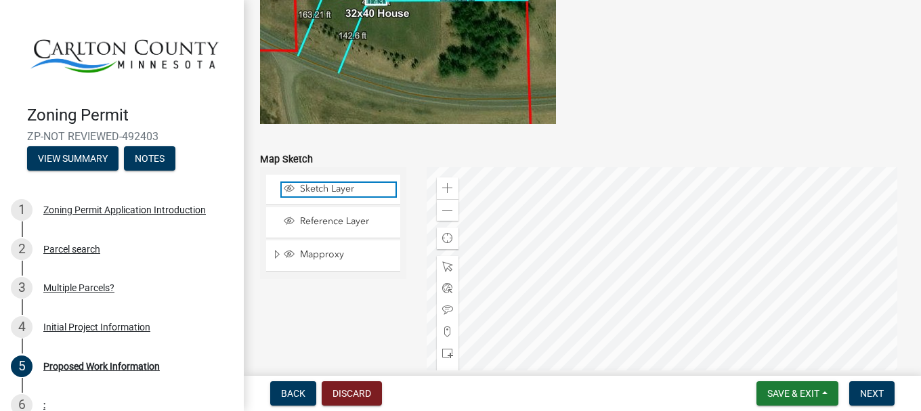
scroll to position [2660, 0]
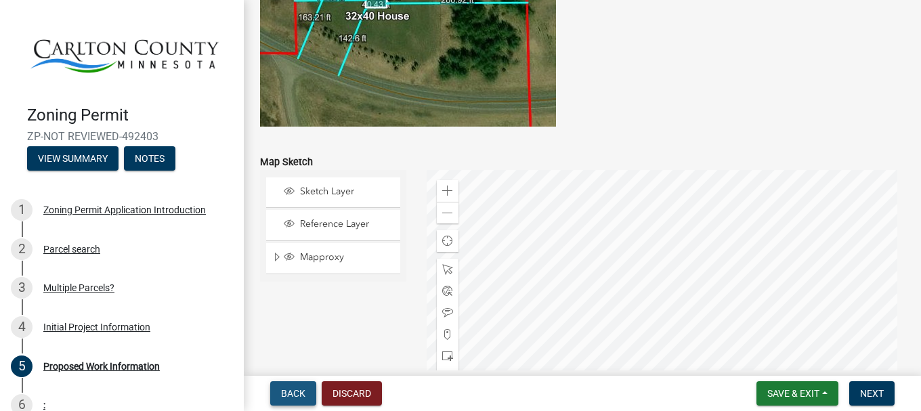
click at [296, 395] on span "Back" at bounding box center [293, 393] width 24 height 11
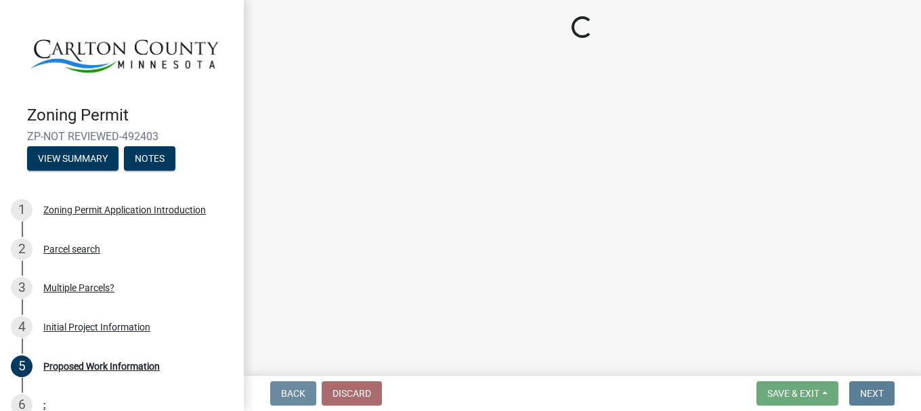
scroll to position [0, 0]
select select "33d21d3a-ebb3-419e-8315-ef7213d04586"
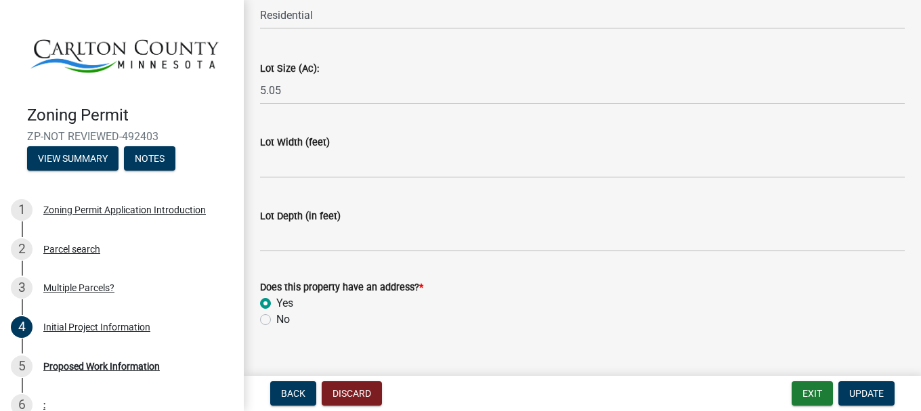
scroll to position [1942, 0]
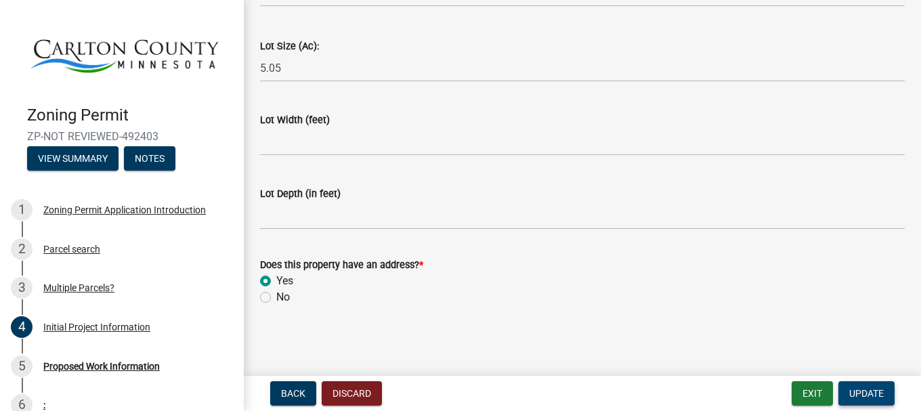
click at [864, 393] on span "Update" at bounding box center [866, 393] width 35 height 11
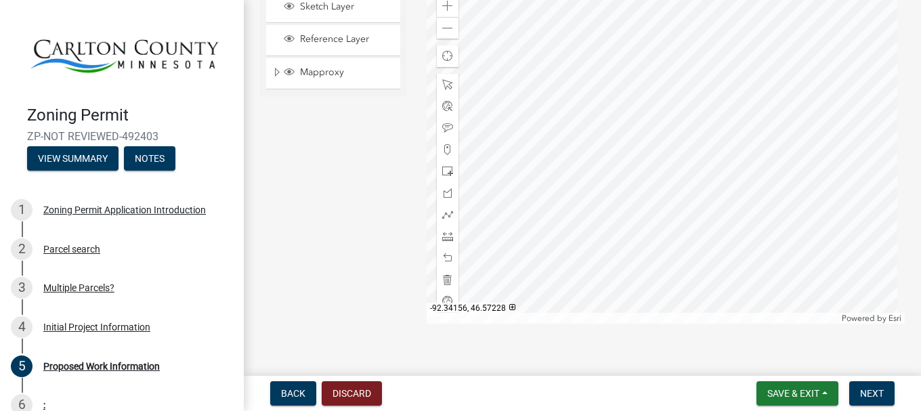
scroll to position [2777, 0]
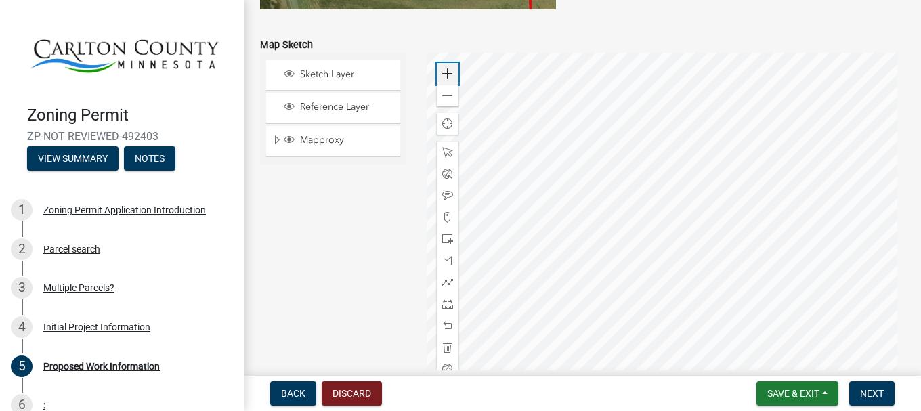
click at [442, 76] on span at bounding box center [447, 73] width 11 height 11
click at [778, 102] on div at bounding box center [666, 222] width 479 height 339
click at [445, 74] on span at bounding box center [447, 73] width 11 height 11
click at [660, 186] on div at bounding box center [666, 222] width 479 height 339
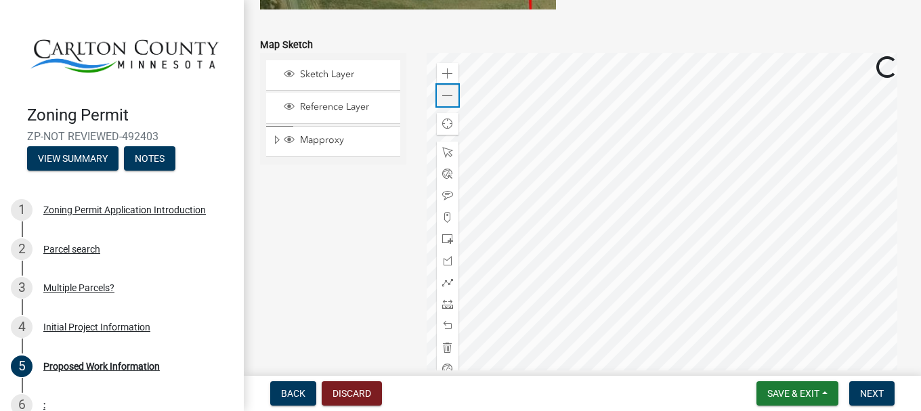
click at [442, 97] on span at bounding box center [447, 96] width 11 height 11
click at [446, 95] on span at bounding box center [447, 96] width 11 height 11
click at [448, 76] on span at bounding box center [447, 73] width 11 height 11
click at [445, 280] on span at bounding box center [447, 282] width 11 height 11
click at [623, 230] on div at bounding box center [666, 222] width 479 height 339
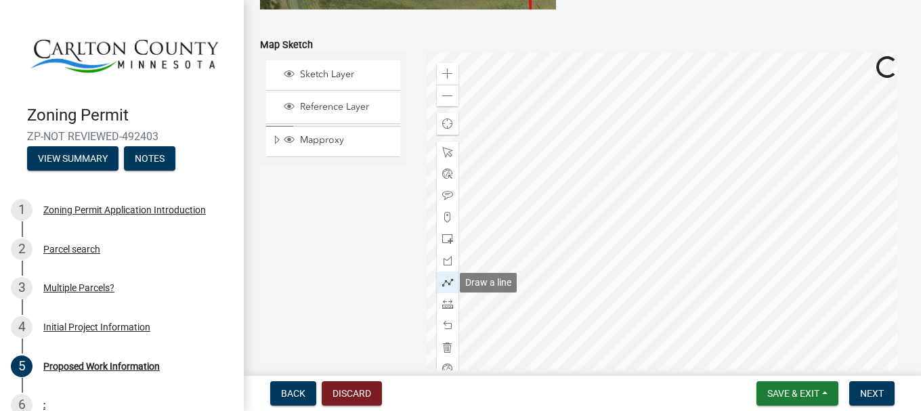
click at [443, 280] on span at bounding box center [447, 282] width 11 height 11
click at [446, 239] on span at bounding box center [447, 239] width 11 height 11
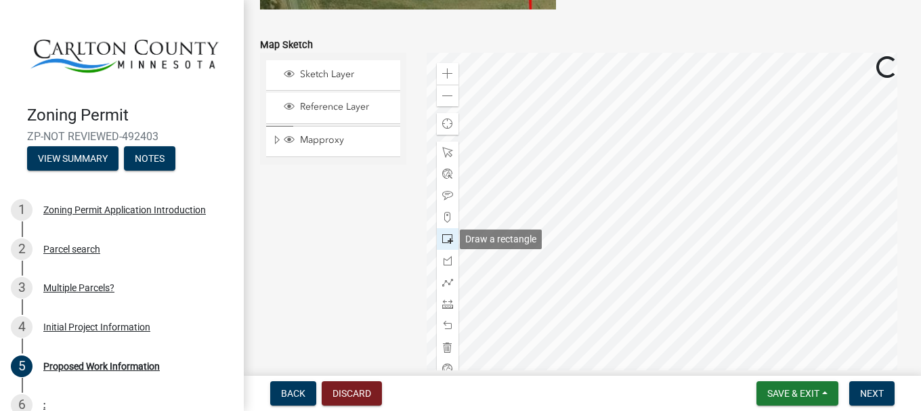
click at [446, 239] on span at bounding box center [447, 239] width 11 height 11
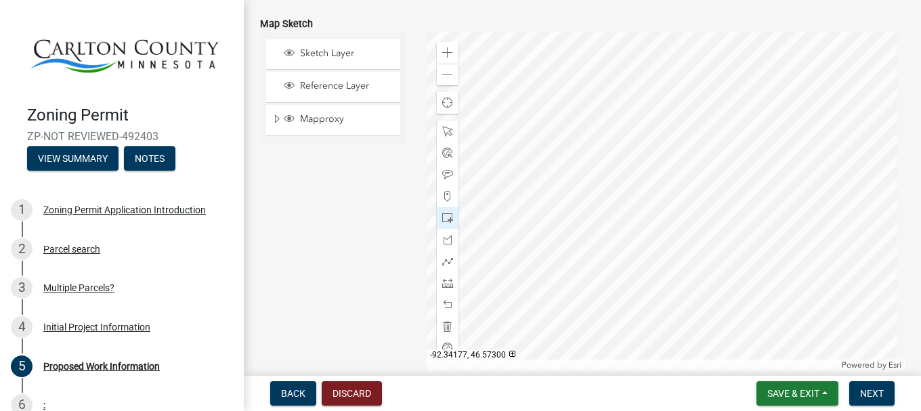
click at [633, 220] on div at bounding box center [666, 201] width 479 height 339
click at [636, 219] on div at bounding box center [666, 201] width 479 height 339
click at [566, 219] on div at bounding box center [666, 201] width 479 height 339
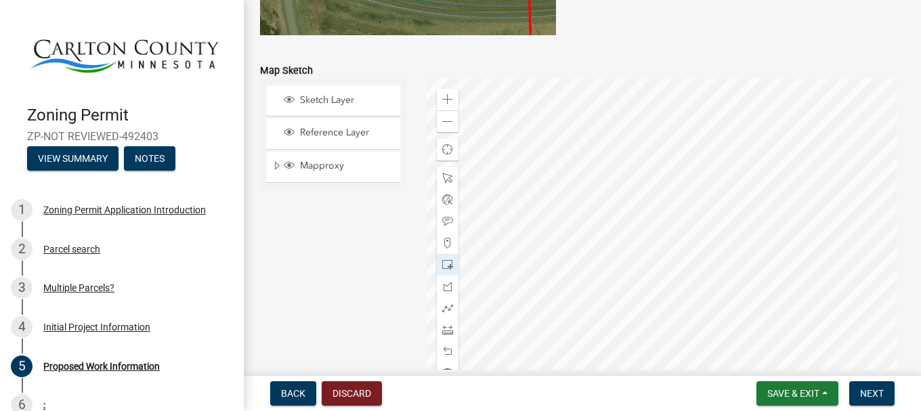
scroll to position [2727, 0]
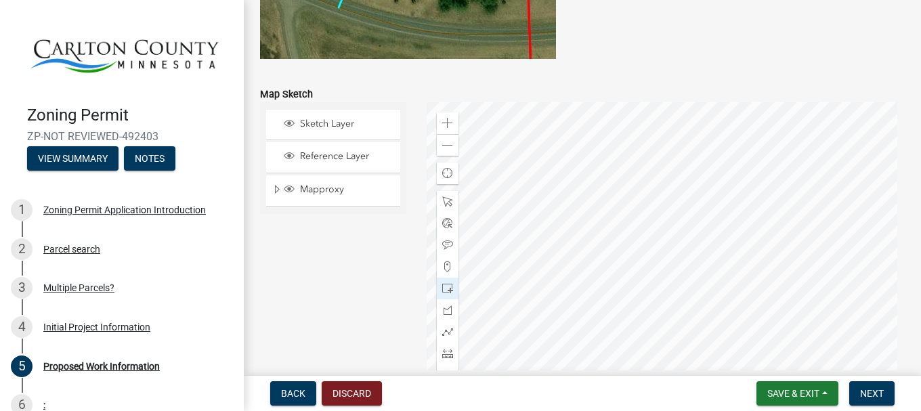
click at [626, 280] on div at bounding box center [666, 271] width 479 height 339
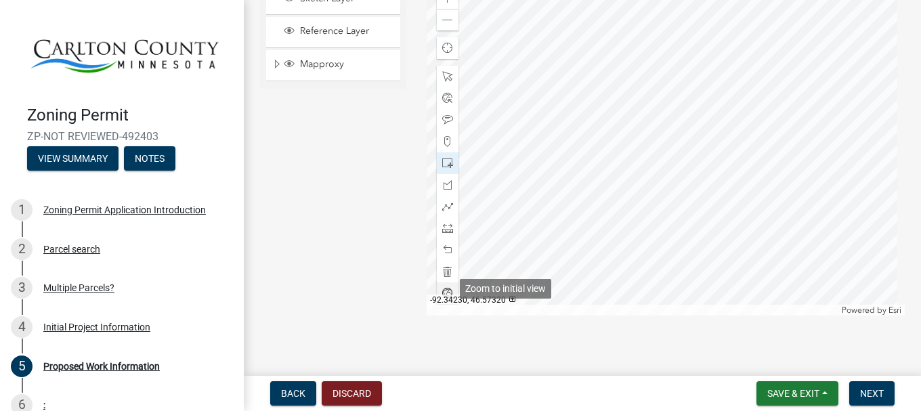
scroll to position [2863, 0]
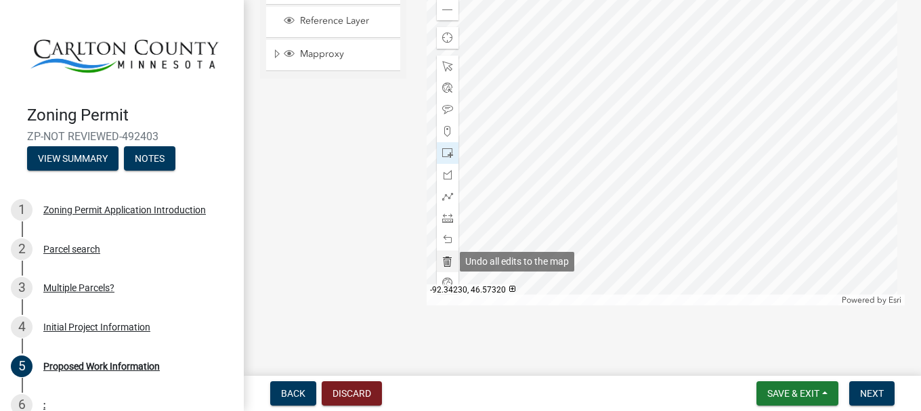
click at [444, 261] on span at bounding box center [447, 261] width 11 height 11
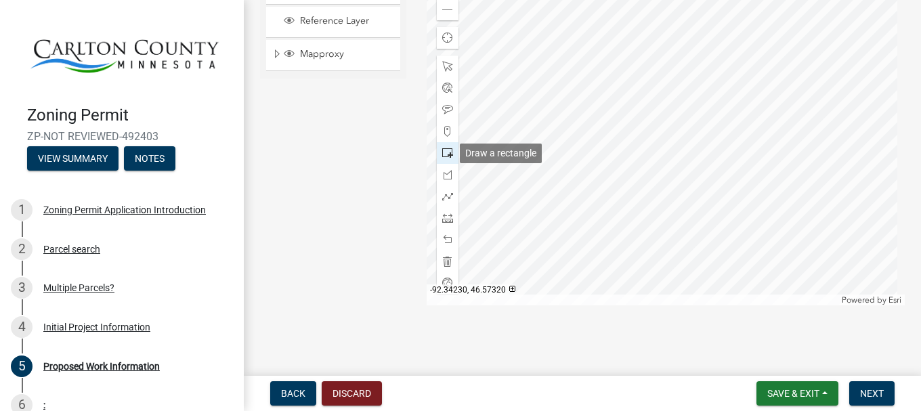
click at [446, 153] on span at bounding box center [447, 153] width 11 height 11
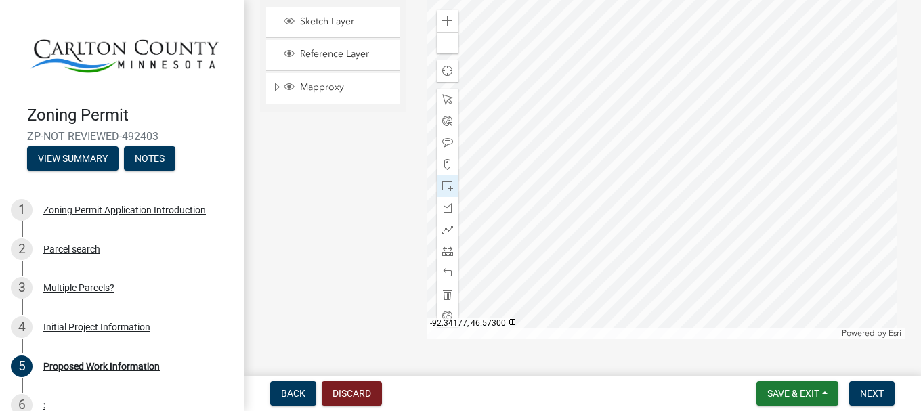
click at [633, 190] on div at bounding box center [666, 169] width 479 height 339
click at [605, 221] on div at bounding box center [666, 169] width 479 height 339
click at [621, 191] on div at bounding box center [666, 169] width 479 height 339
click at [446, 295] on span at bounding box center [447, 294] width 11 height 11
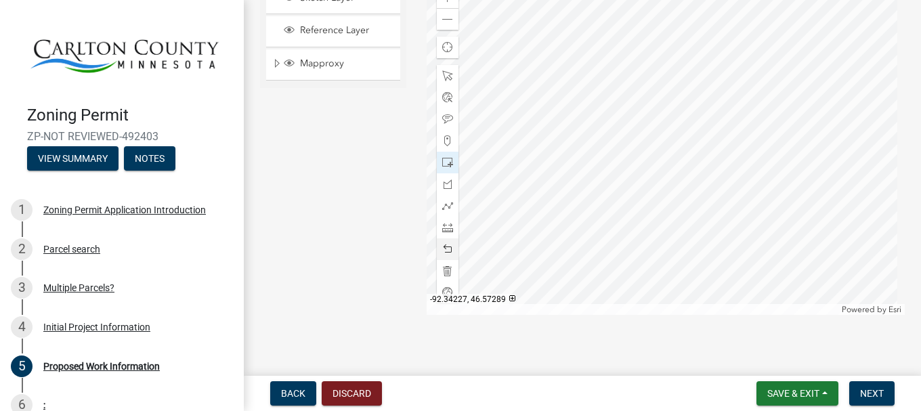
scroll to position [2863, 0]
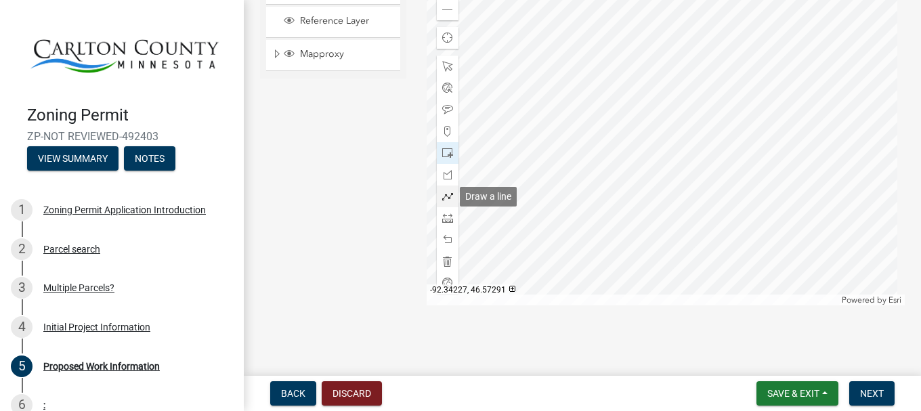
click at [446, 196] on span at bounding box center [447, 196] width 11 height 11
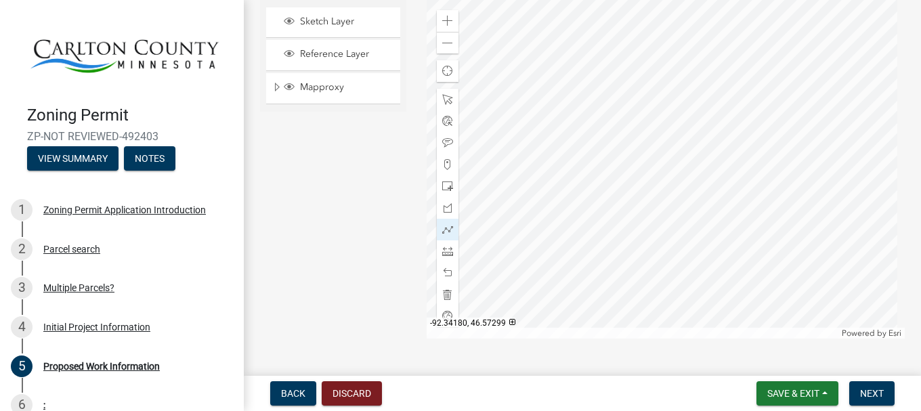
click at [618, 187] on div at bounding box center [666, 169] width 479 height 339
click at [604, 199] on div at bounding box center [666, 169] width 479 height 339
click at [445, 231] on span at bounding box center [447, 229] width 11 height 11
click at [444, 184] on span at bounding box center [447, 186] width 11 height 11
click at [617, 196] on div at bounding box center [666, 169] width 479 height 339
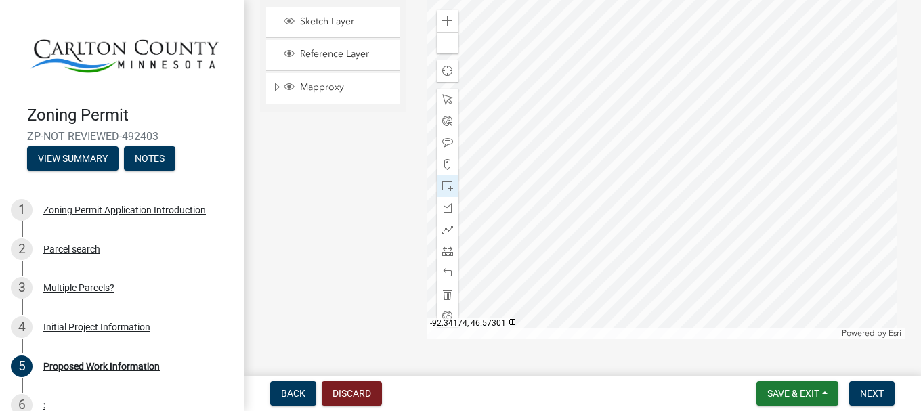
click at [628, 194] on div at bounding box center [666, 169] width 479 height 339
click at [612, 200] on div at bounding box center [666, 169] width 479 height 339
click at [445, 292] on span at bounding box center [447, 294] width 11 height 11
click at [445, 187] on span at bounding box center [447, 186] width 11 height 11
click at [603, 200] on div at bounding box center [666, 169] width 479 height 339
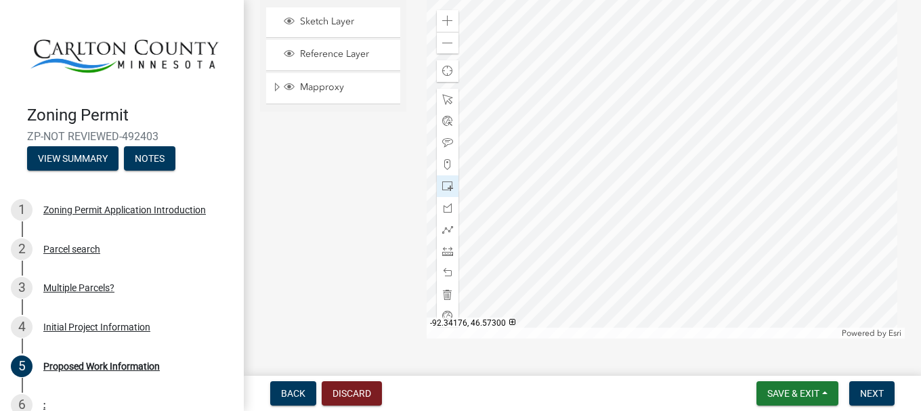
click at [622, 196] on div at bounding box center [666, 169] width 479 height 339
click at [445, 292] on span at bounding box center [447, 294] width 11 height 11
click at [446, 251] on span at bounding box center [447, 251] width 11 height 11
click at [603, 200] on div at bounding box center [666, 169] width 479 height 339
click at [603, 198] on div at bounding box center [666, 169] width 479 height 339
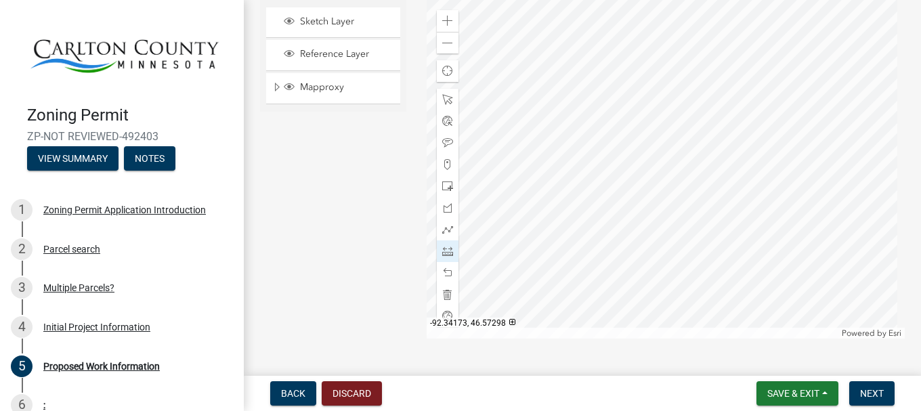
click at [630, 207] on div at bounding box center [666, 169] width 479 height 339
click at [442, 295] on span at bounding box center [447, 294] width 11 height 11
click at [446, 254] on span at bounding box center [447, 251] width 11 height 11
click at [601, 198] on div at bounding box center [666, 169] width 479 height 339
click at [628, 205] on div at bounding box center [666, 169] width 479 height 339
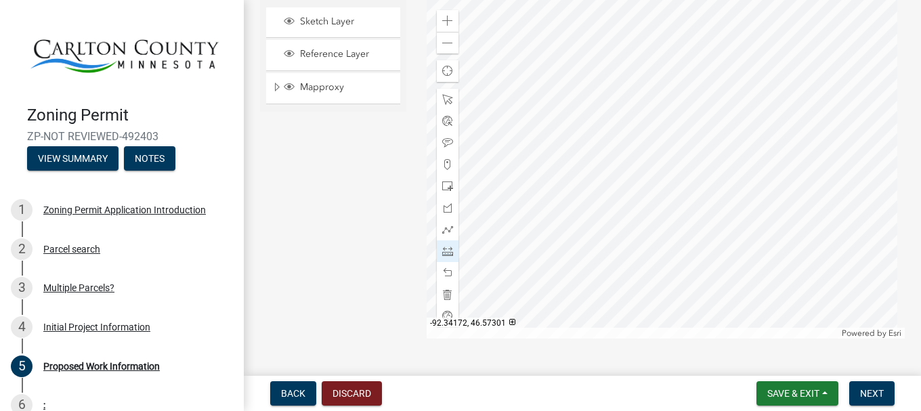
click at [633, 188] on div at bounding box center [666, 169] width 479 height 339
click at [607, 183] on div at bounding box center [666, 169] width 479 height 339
click at [603, 198] on div at bounding box center [666, 169] width 479 height 339
click at [632, 193] on div at bounding box center [666, 169] width 479 height 339
click at [444, 293] on span at bounding box center [447, 294] width 11 height 11
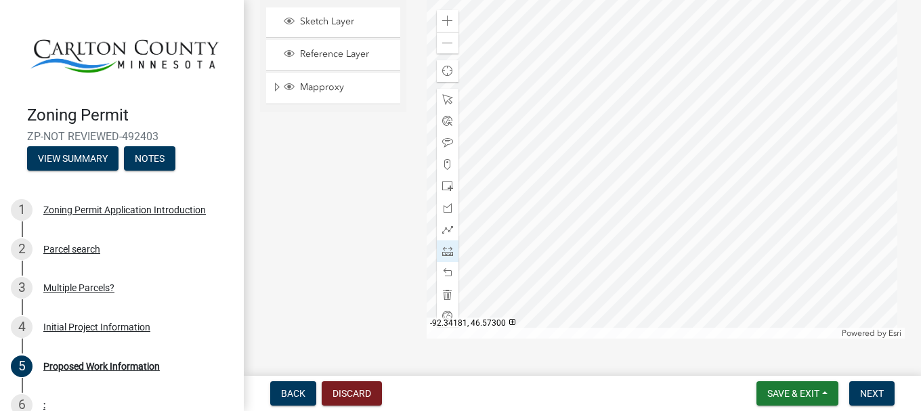
click at [599, 201] on div at bounding box center [666, 169] width 479 height 339
click at [626, 208] on div at bounding box center [666, 169] width 479 height 339
click at [631, 192] on div at bounding box center [666, 169] width 479 height 339
click at [604, 186] on div at bounding box center [666, 169] width 479 height 339
click at [601, 200] on div at bounding box center [666, 169] width 479 height 339
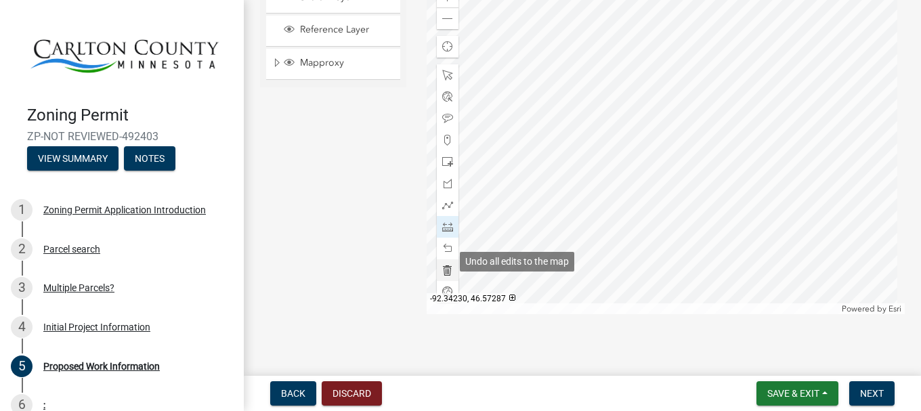
scroll to position [2863, 0]
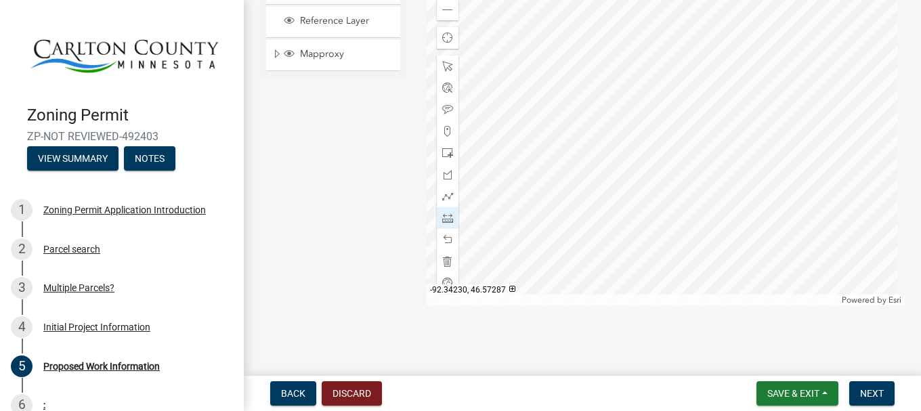
click at [310, 264] on div "Sketch Layer Reference Layer Mapproxy Roads Streams and Rivers Subdivisions Lak…" at bounding box center [333, 136] width 167 height 339
click at [316, 263] on div "Sketch Layer Reference Layer Mapproxy Roads Streams and Rivers Subdivisions Lak…" at bounding box center [333, 136] width 167 height 339
click at [880, 396] on span "Next" at bounding box center [872, 393] width 24 height 11
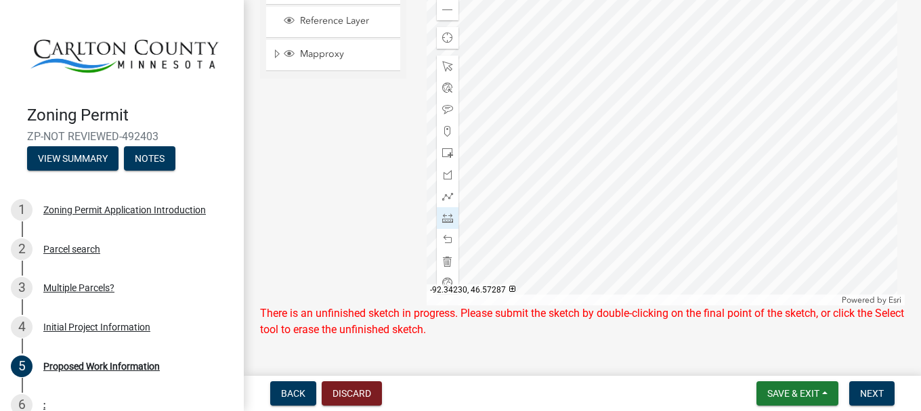
click at [504, 336] on div "There is an unfinished sketch in progress. Please submit the sketch by double-c…" at bounding box center [582, 321] width 645 height 33
click at [599, 169] on div at bounding box center [666, 136] width 479 height 339
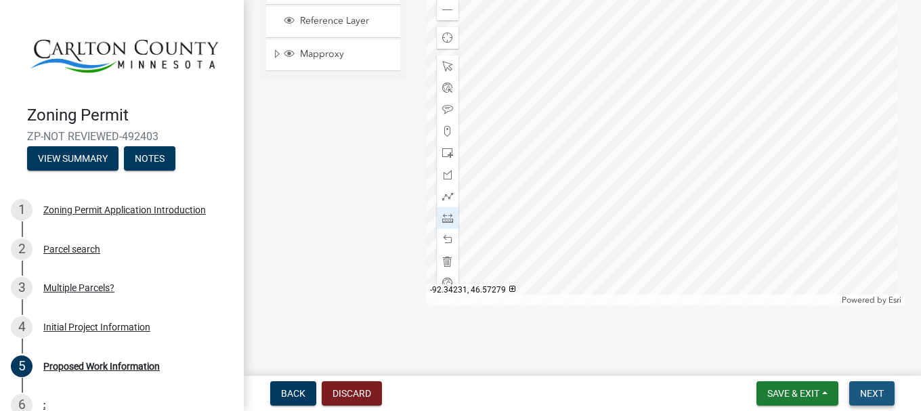
click at [863, 393] on span "Next" at bounding box center [872, 393] width 24 height 11
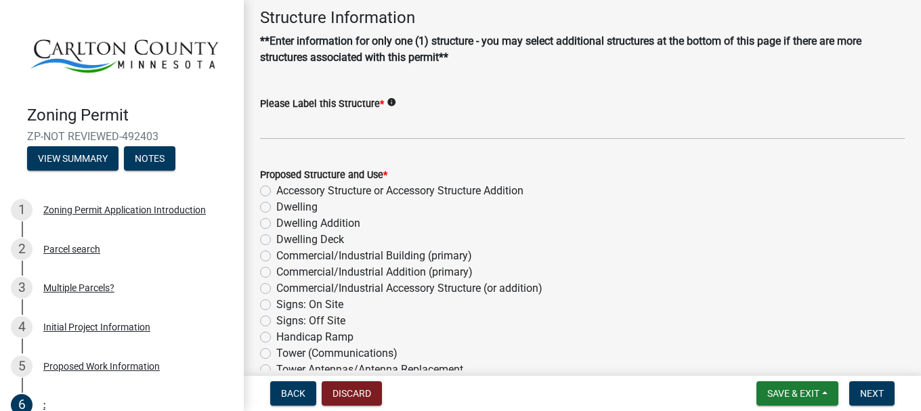
scroll to position [135, 0]
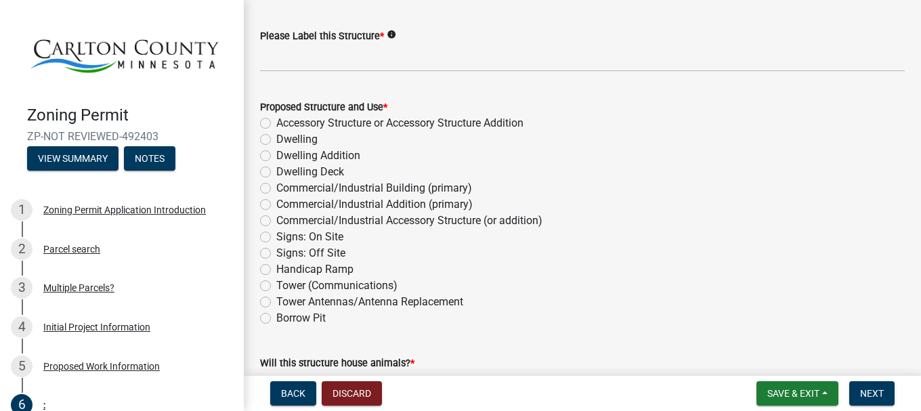
click at [276, 123] on label "Accessory Structure or Accessory Structure Addition" at bounding box center [399, 123] width 247 height 16
click at [276, 123] on input "Accessory Structure or Accessory Structure Addition" at bounding box center [280, 119] width 9 height 9
radio input "true"
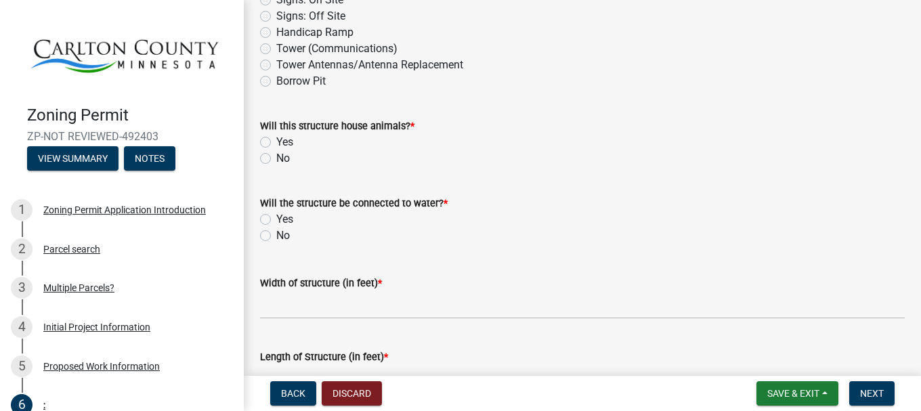
scroll to position [406, 0]
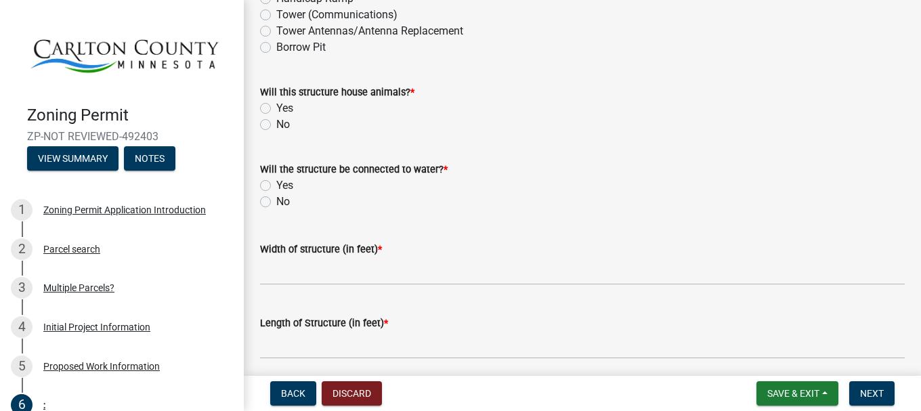
click at [276, 125] on label "No" at bounding box center [283, 124] width 14 height 16
click at [276, 125] on input "No" at bounding box center [280, 120] width 9 height 9
radio input "true"
click at [276, 202] on label "No" at bounding box center [283, 202] width 14 height 16
click at [276, 202] on input "No" at bounding box center [280, 198] width 9 height 9
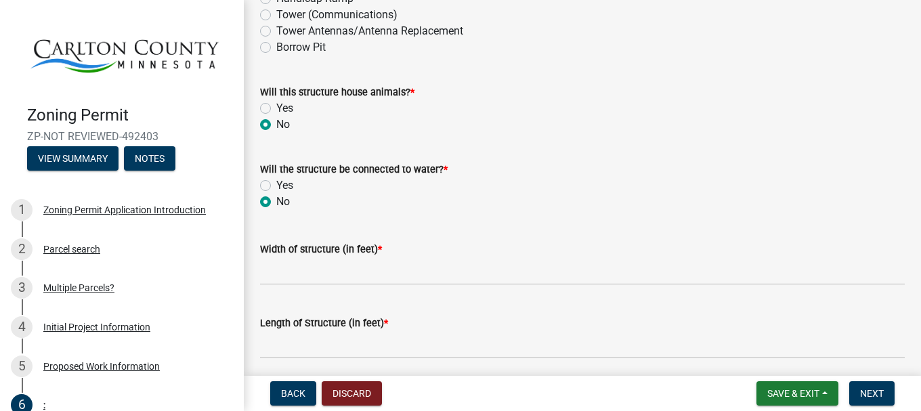
radio input "true"
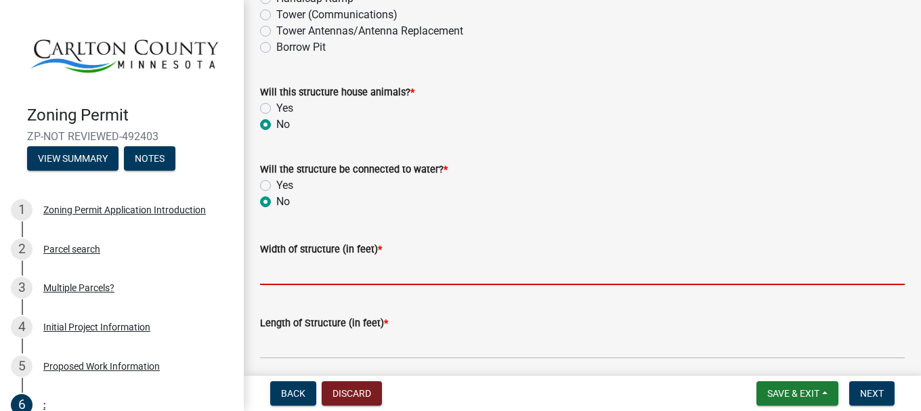
click at [275, 270] on input "Width of structure (in feet) *" at bounding box center [582, 271] width 645 height 28
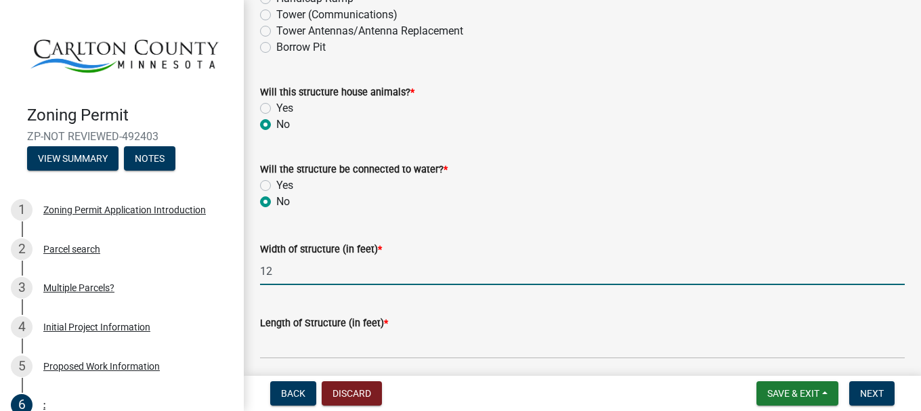
type input "12"
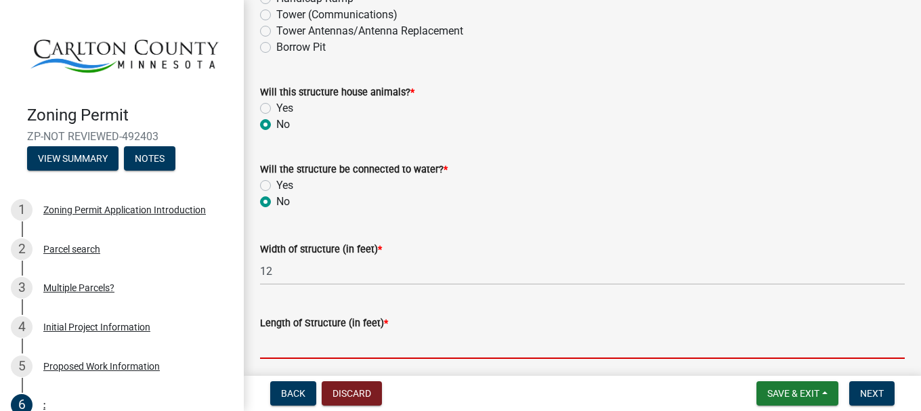
click at [291, 347] on input "Length of Structure (in feet) *" at bounding box center [582, 345] width 645 height 28
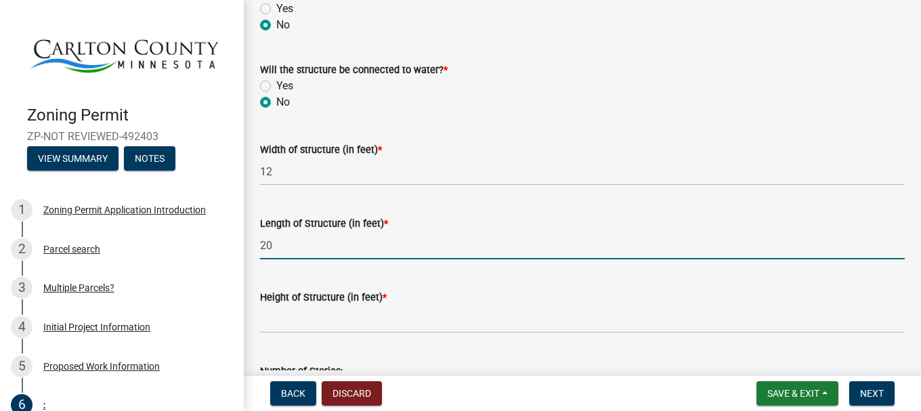
scroll to position [610, 0]
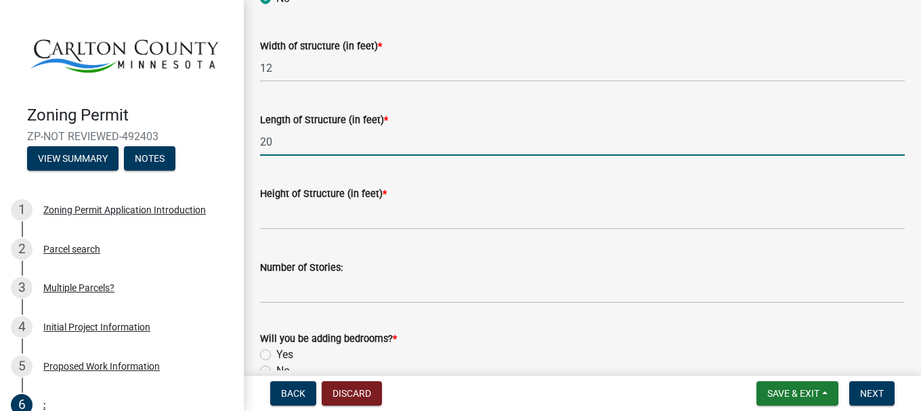
type input "20"
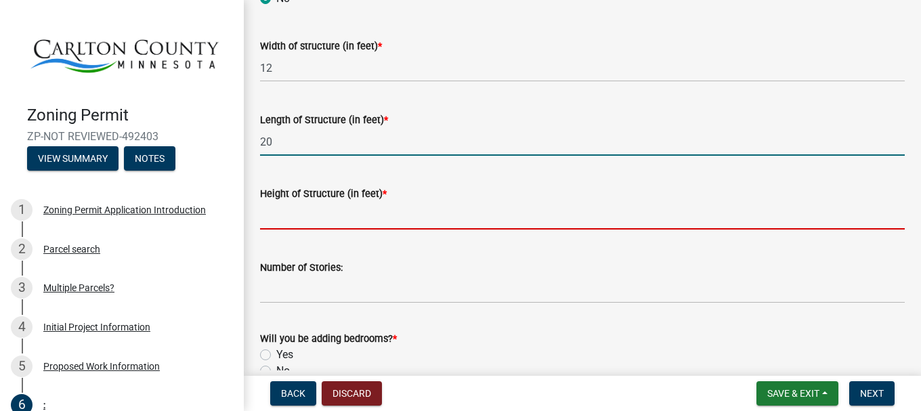
click at [295, 217] on input "Height of Structure (in feet) *" at bounding box center [582, 216] width 645 height 28
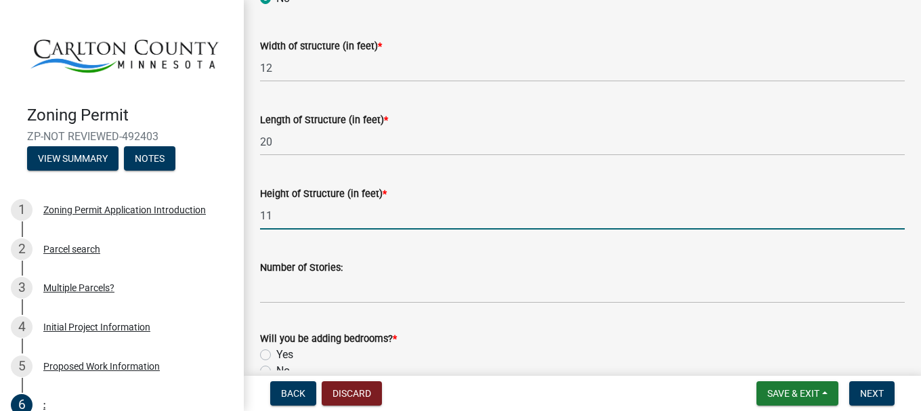
type input "11"
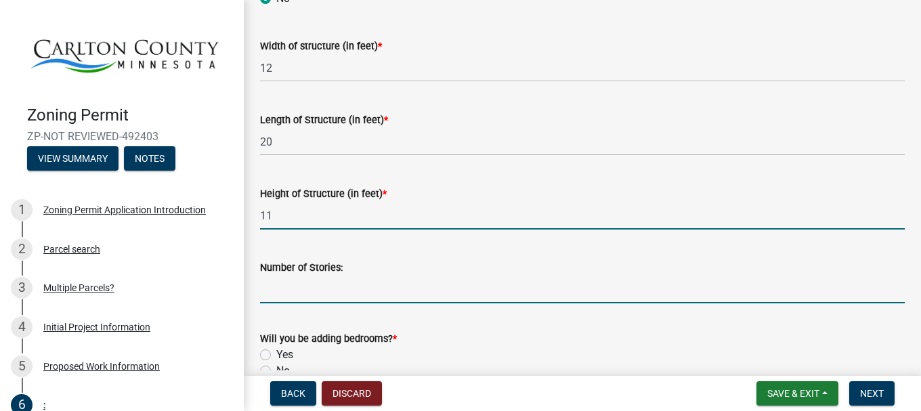
click at [297, 296] on input "Number of Stories:" at bounding box center [582, 290] width 645 height 28
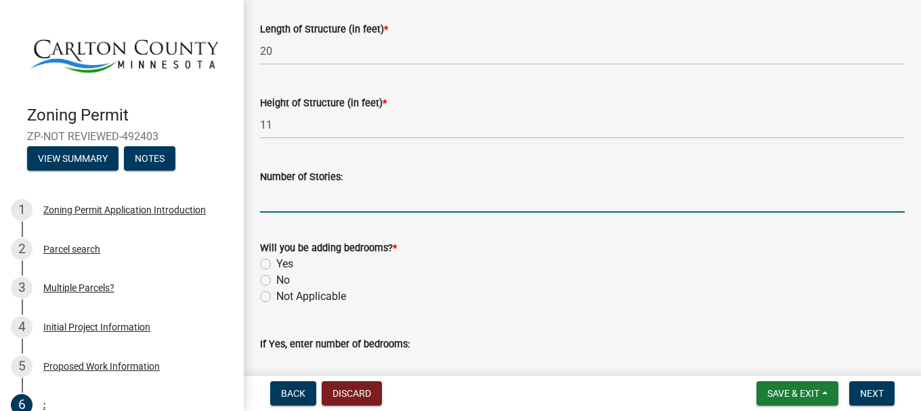
scroll to position [745, 0]
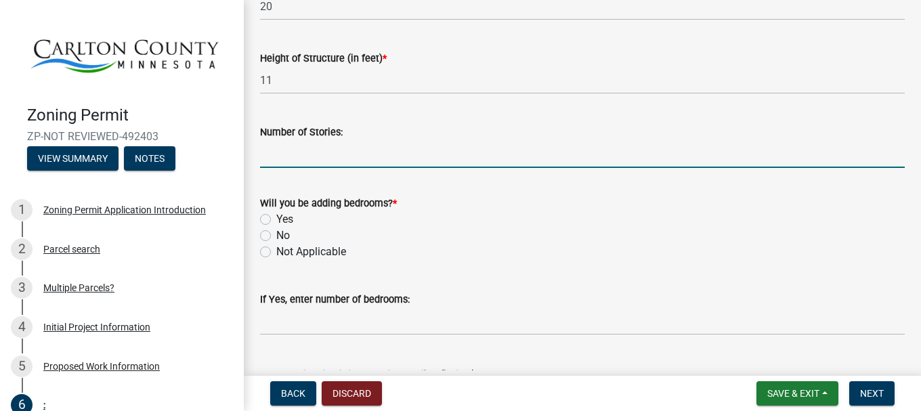
click at [276, 238] on label "No" at bounding box center [283, 236] width 14 height 16
click at [276, 236] on input "No" at bounding box center [280, 232] width 9 height 9
radio input "true"
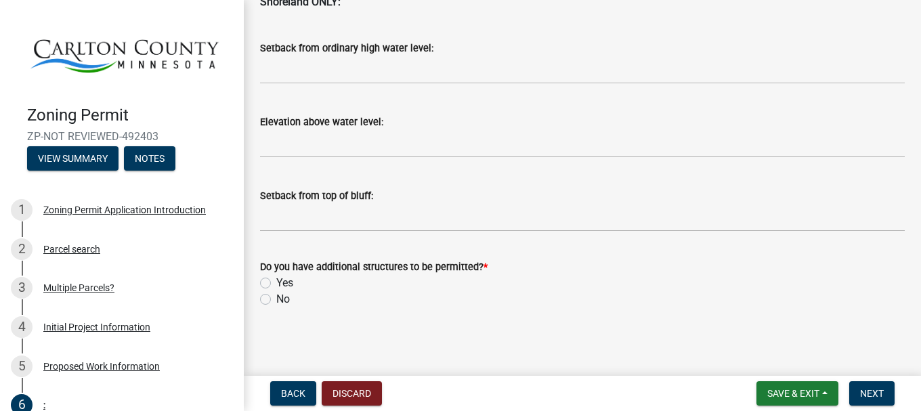
scroll to position [1531, 0]
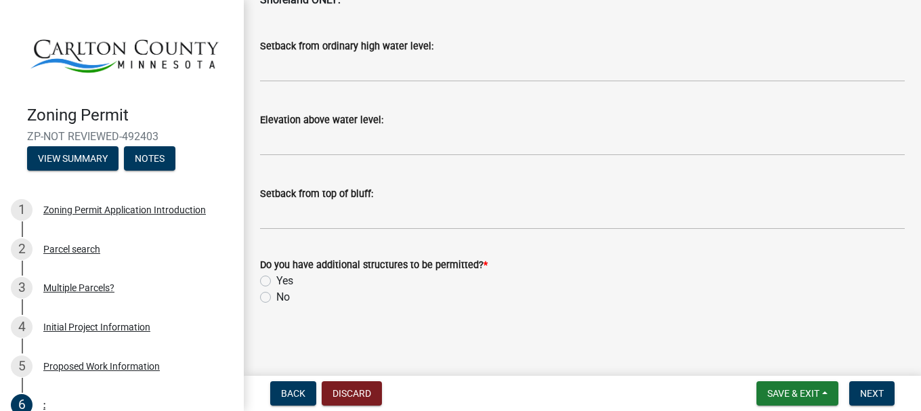
click at [276, 299] on label "No" at bounding box center [283, 297] width 14 height 16
click at [276, 298] on input "No" at bounding box center [280, 293] width 9 height 9
radio input "true"
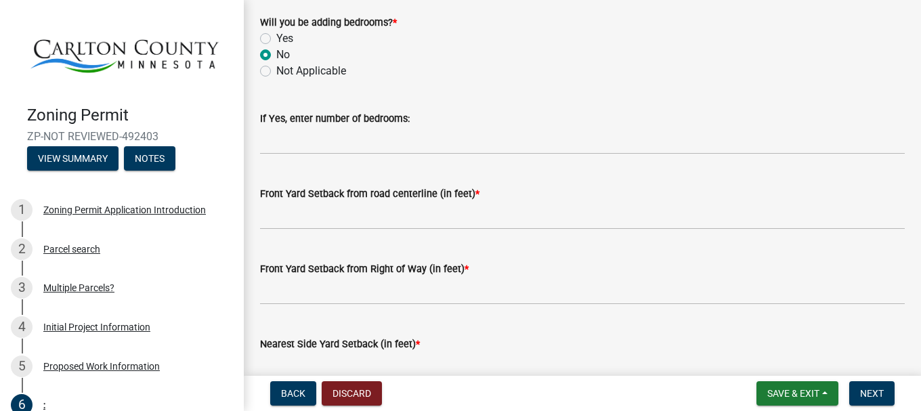
scroll to position [921, 0]
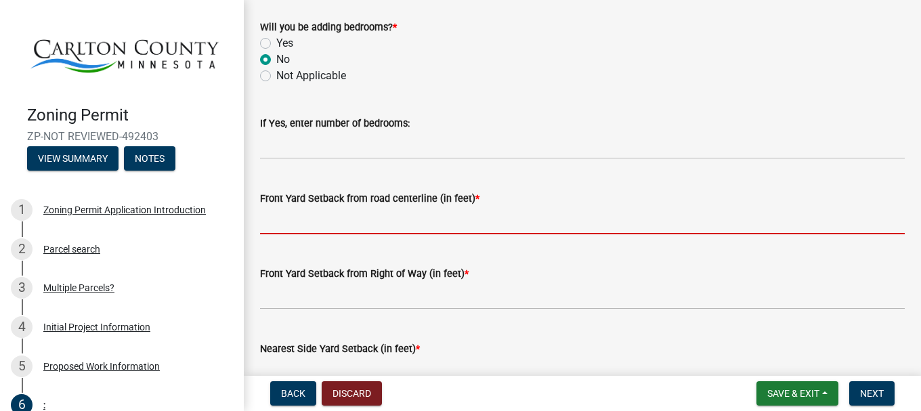
click at [368, 226] on input "text" at bounding box center [582, 221] width 645 height 28
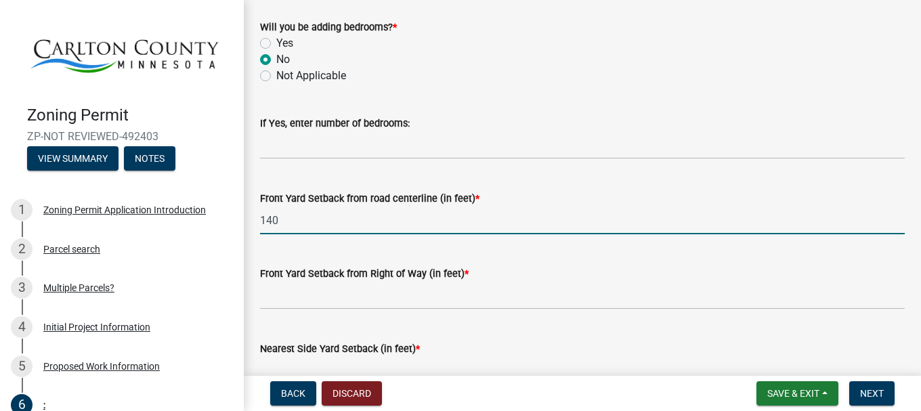
type input "140"
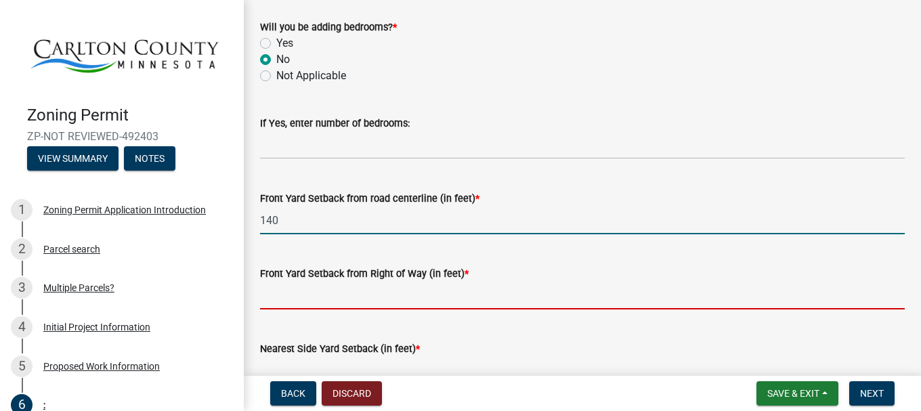
click at [338, 293] on input "text" at bounding box center [582, 296] width 645 height 28
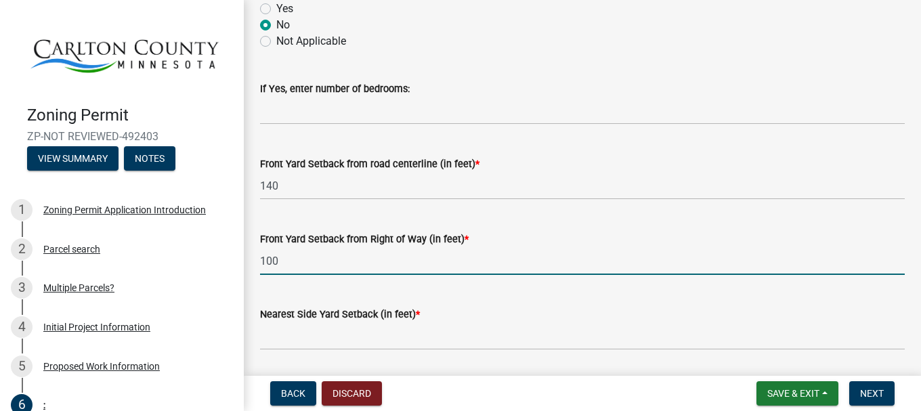
scroll to position [989, 0]
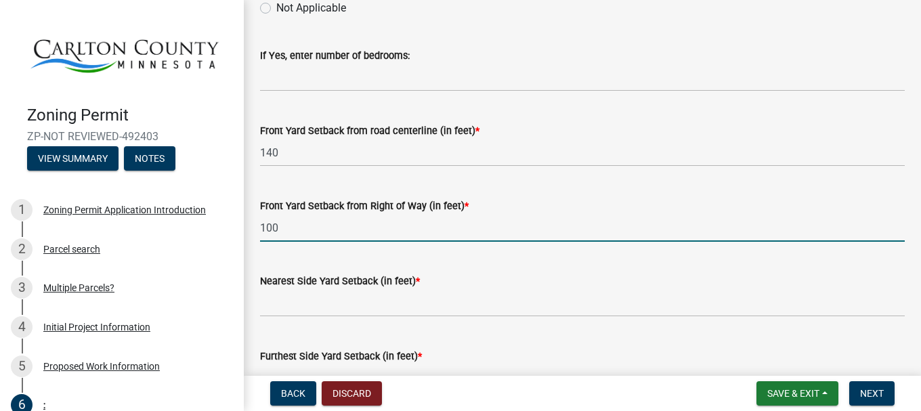
type input "100"
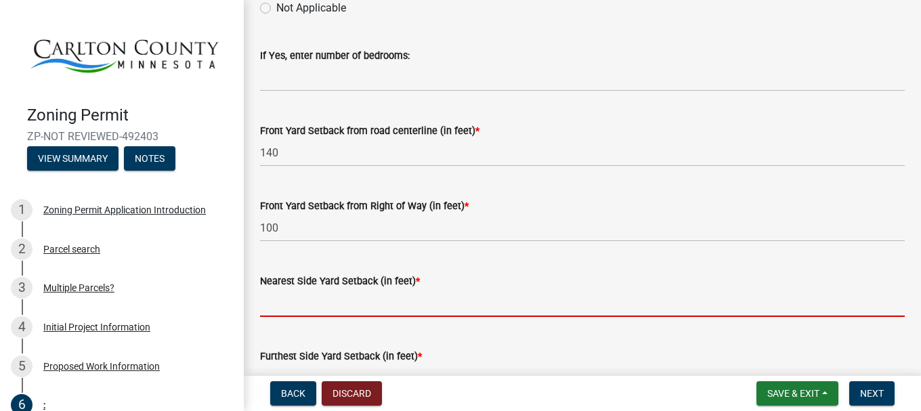
click at [336, 312] on input "text" at bounding box center [582, 303] width 645 height 28
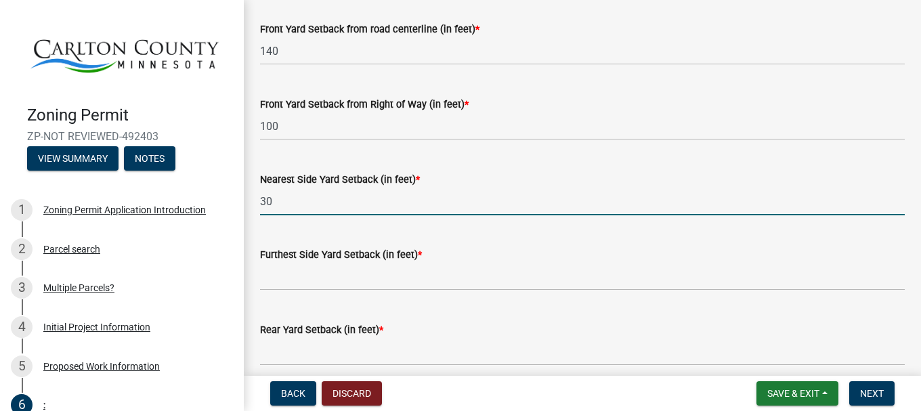
scroll to position [1124, 0]
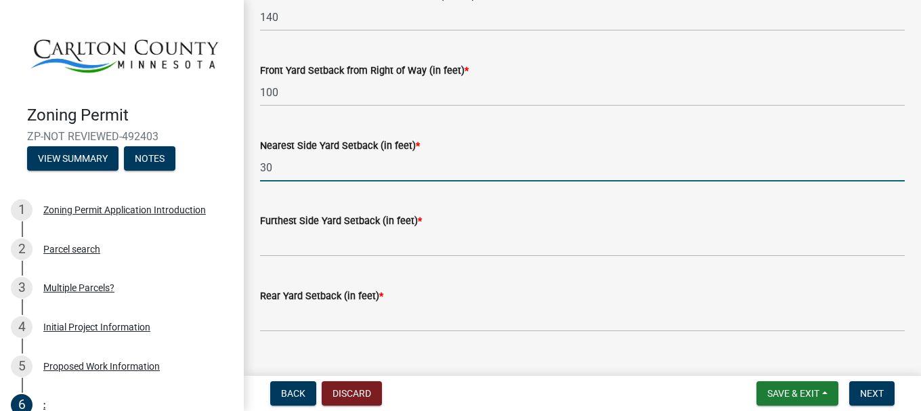
type input "30"
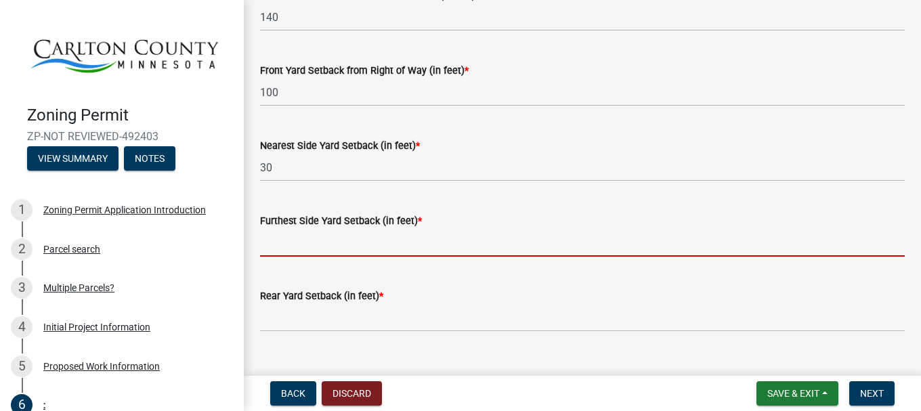
click at [316, 251] on input "text" at bounding box center [582, 243] width 645 height 28
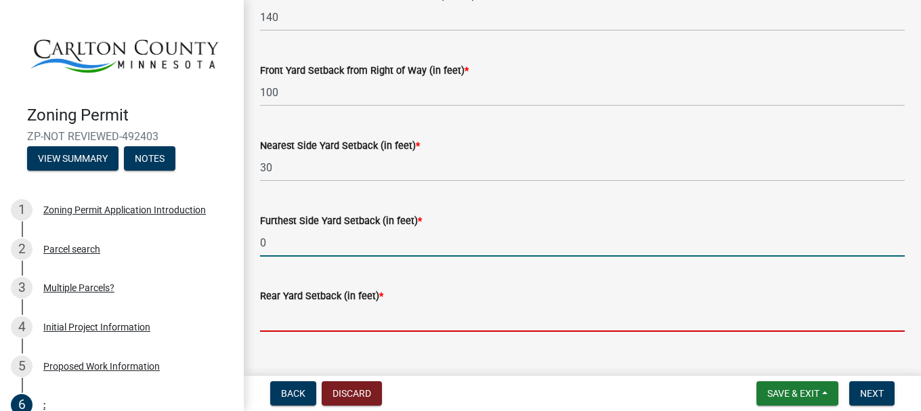
click at [326, 326] on input "text" at bounding box center [582, 318] width 645 height 28
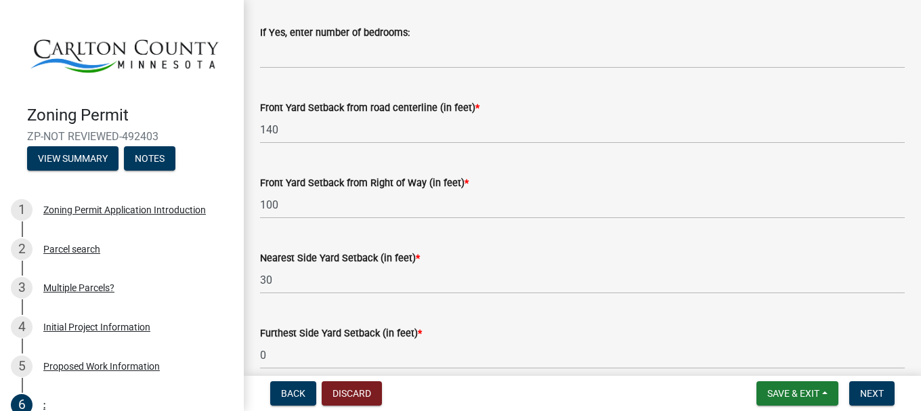
scroll to position [1057, 0]
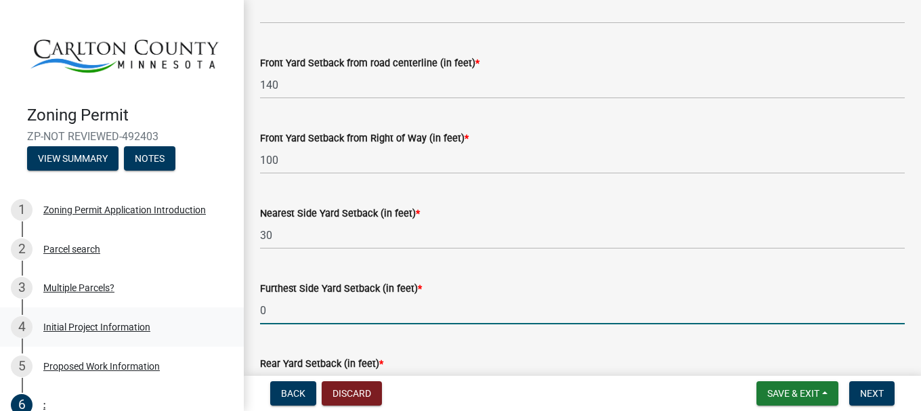
drag, startPoint x: 273, startPoint y: 308, endPoint x: 226, endPoint y: 314, distance: 47.1
click at [226, 315] on div "Zoning Permit ZP-NOT REVIEWED-492403 View Summary Notes 1 Zoning Permit Applica…" at bounding box center [460, 205] width 921 height 411
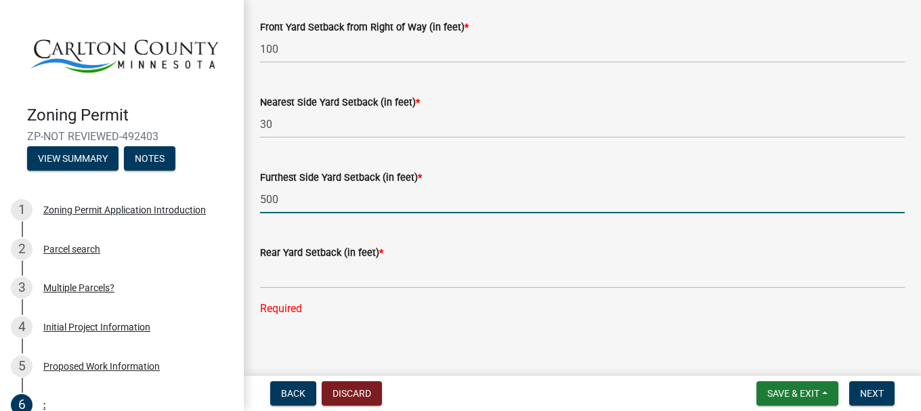
scroll to position [1192, 0]
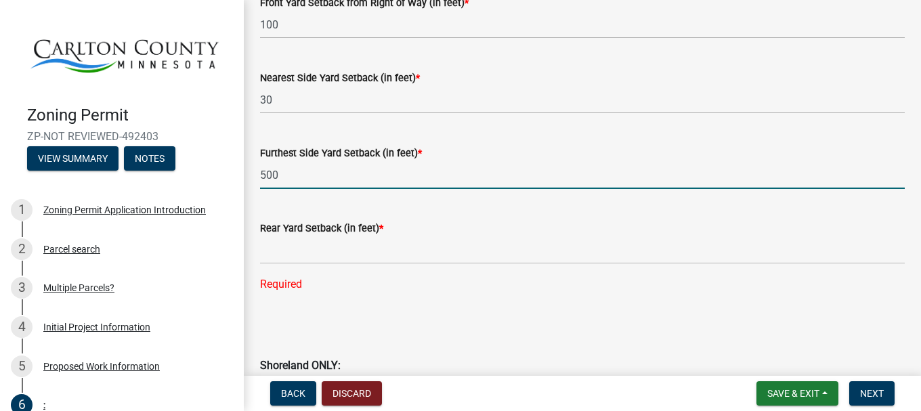
type input "500"
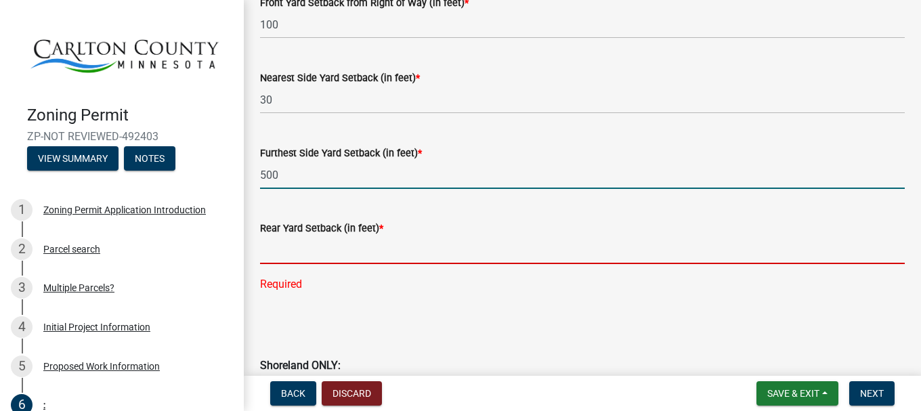
click at [285, 253] on input "text" at bounding box center [582, 250] width 645 height 28
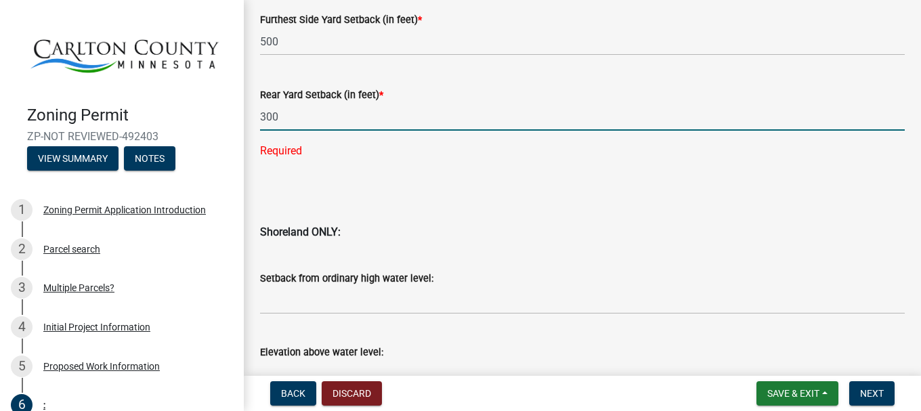
scroll to position [1327, 0]
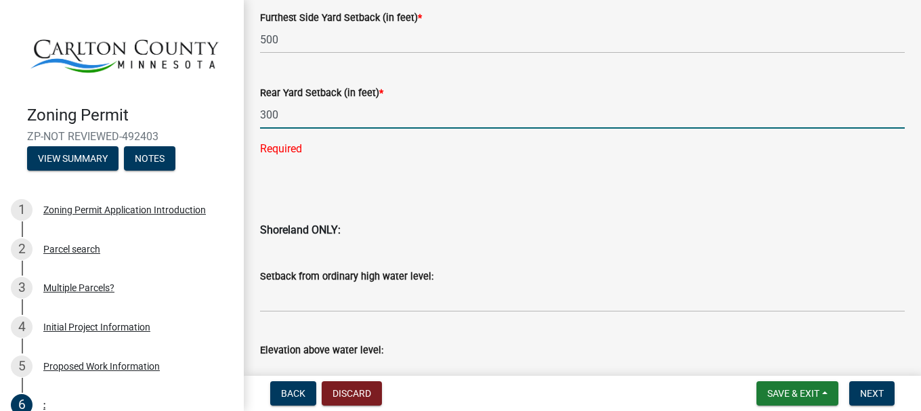
type input "300"
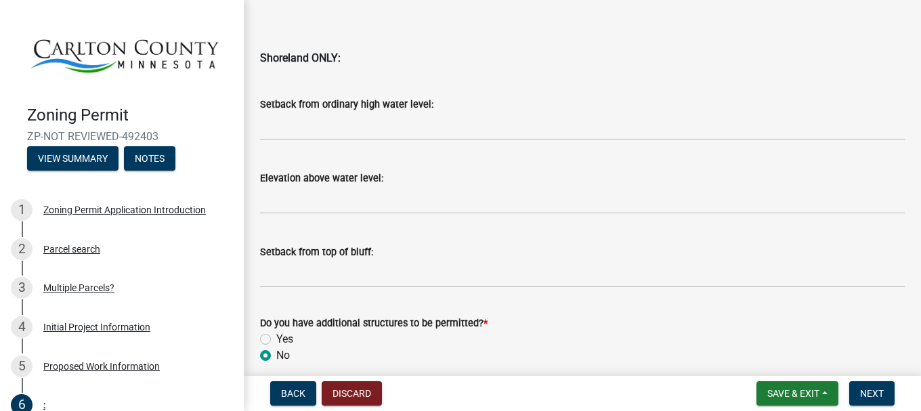
scroll to position [1531, 0]
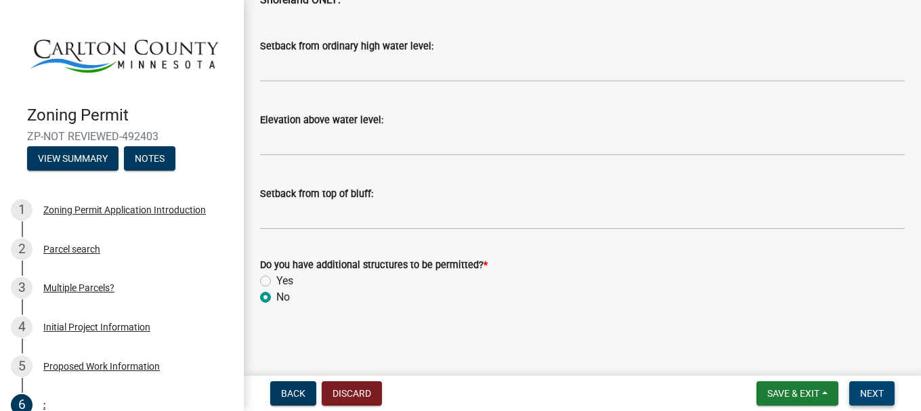
click at [872, 393] on span "Next" at bounding box center [872, 393] width 24 height 11
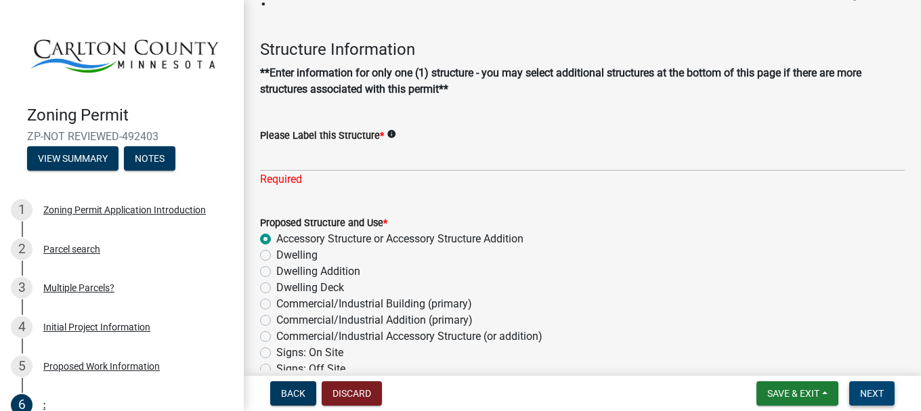
scroll to position [0, 0]
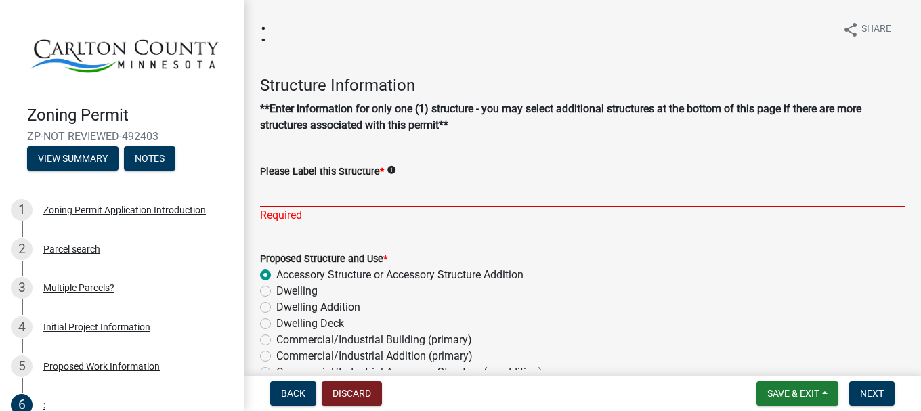
click at [280, 197] on input "Please Label this Structure *" at bounding box center [582, 193] width 645 height 28
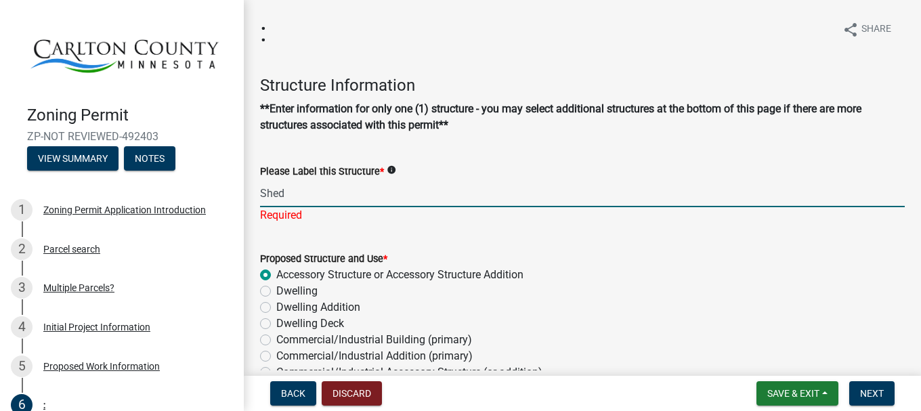
type input "Shed"
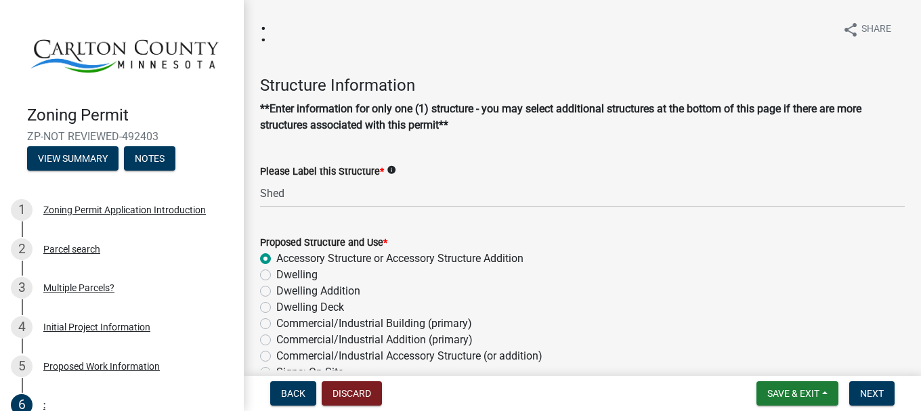
click at [601, 290] on div "Proposed Structure and Use * Accessory Structure or Accessory Structure Additio…" at bounding box center [582, 348] width 645 height 228
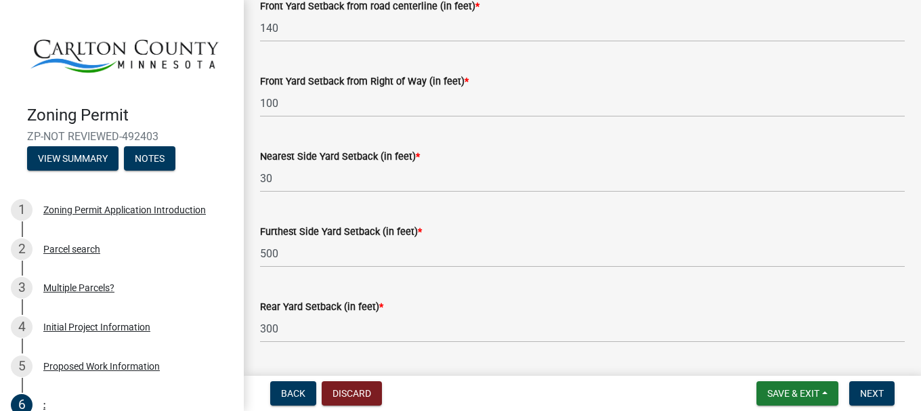
scroll to position [1151, 0]
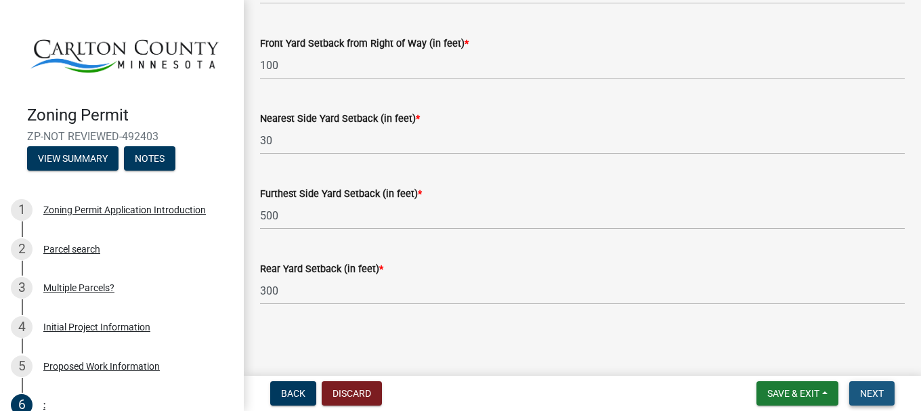
click at [869, 396] on span "Next" at bounding box center [872, 393] width 24 height 11
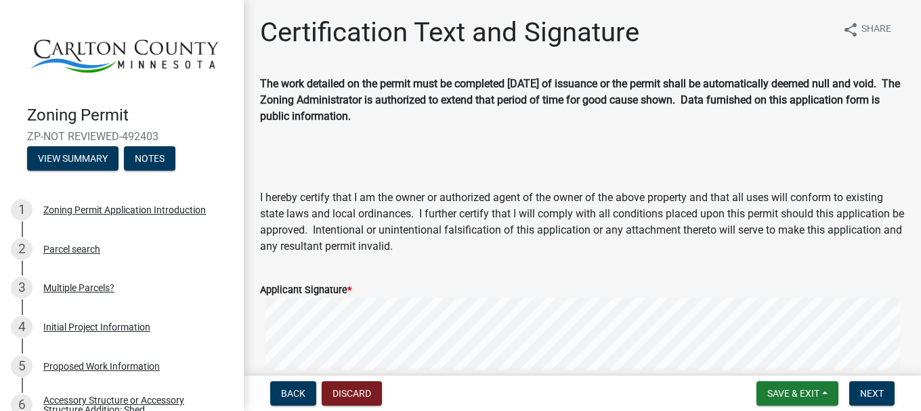
click at [361, 289] on div "Applicant Signature *" at bounding box center [582, 290] width 645 height 16
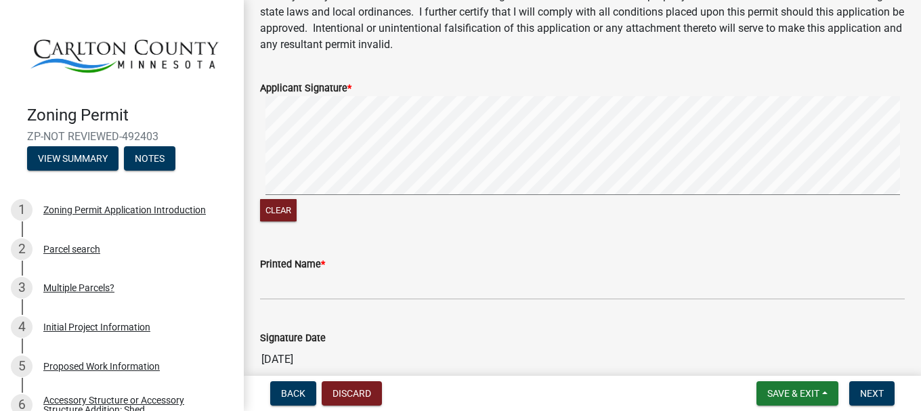
scroll to position [203, 0]
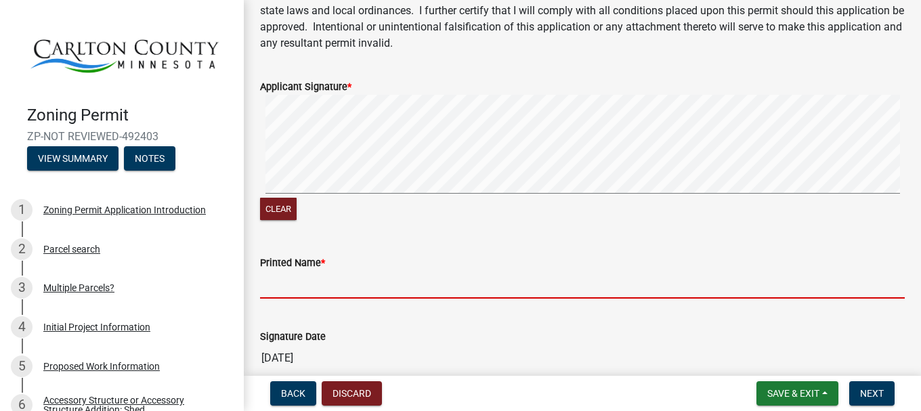
click at [281, 290] on input "Printed Name *" at bounding box center [582, 285] width 645 height 28
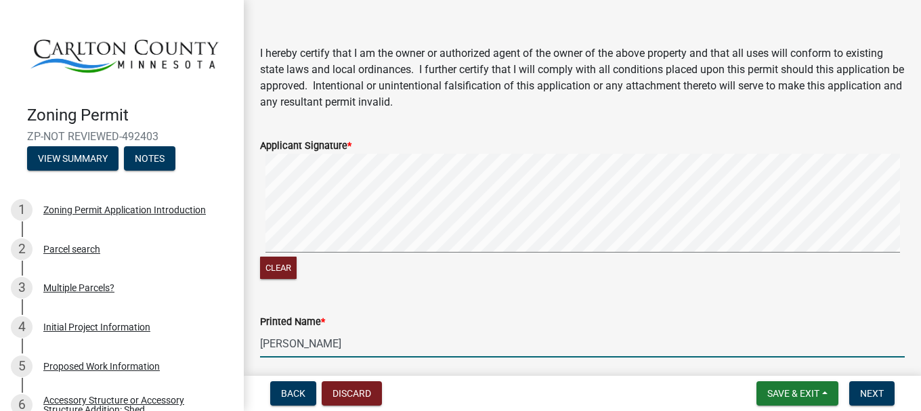
scroll to position [119, 0]
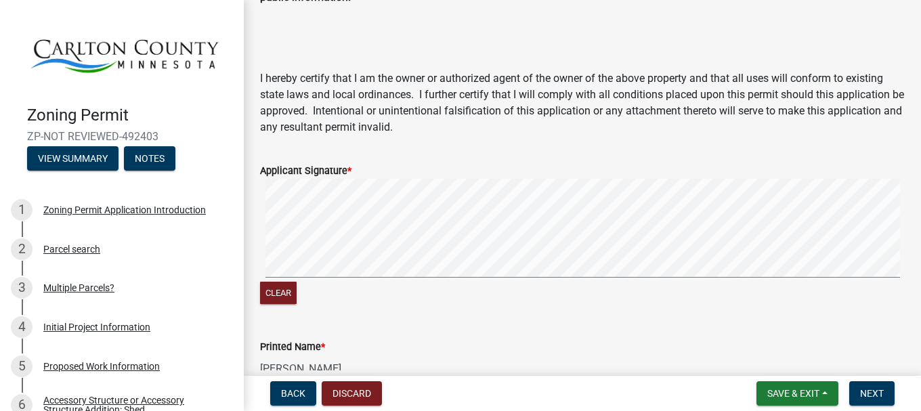
type input "Stephen G Stavang"
click at [437, 329] on div "Printed Name * Stephen G Stavang" at bounding box center [582, 351] width 645 height 63
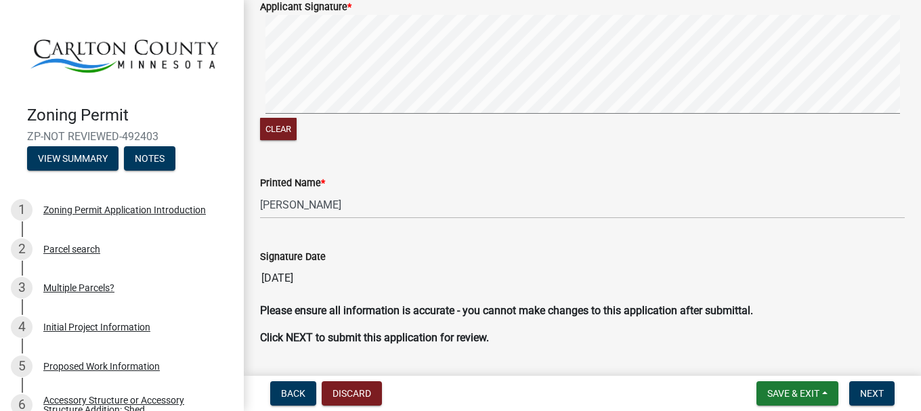
scroll to position [322, 0]
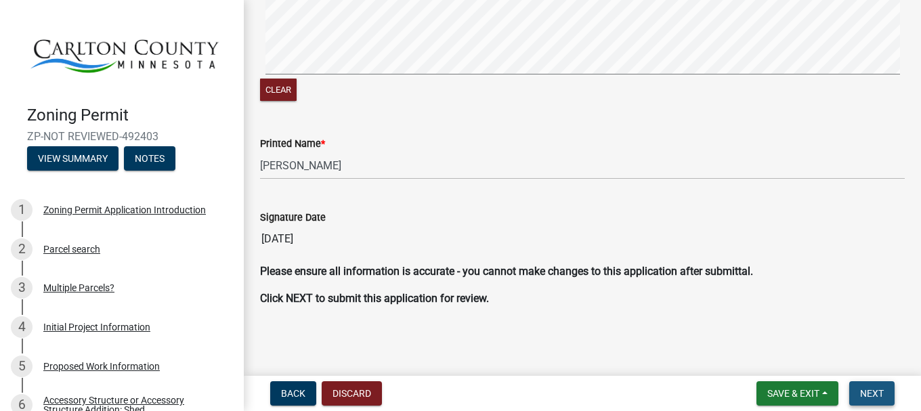
click at [868, 390] on span "Next" at bounding box center [872, 393] width 24 height 11
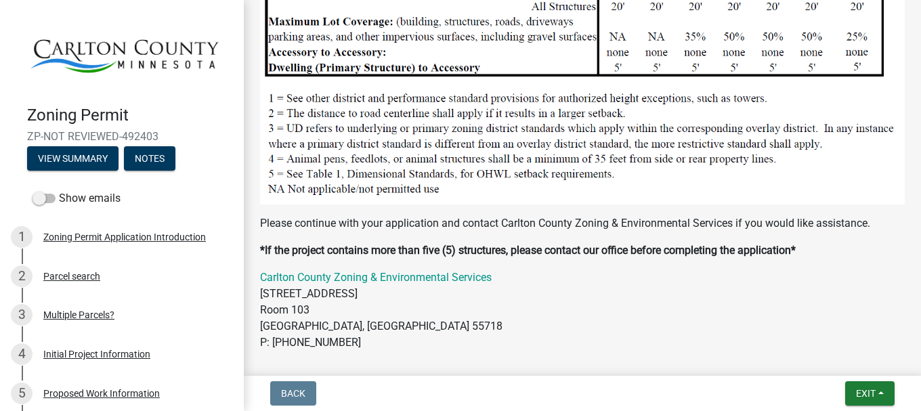
scroll to position [1606, 0]
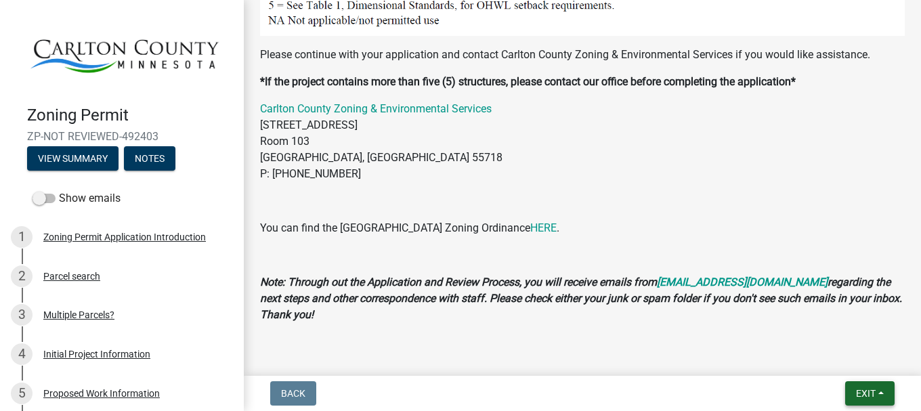
click at [868, 395] on span "Exit" at bounding box center [866, 393] width 20 height 11
click at [816, 359] on button "Save & Exit" at bounding box center [840, 358] width 108 height 33
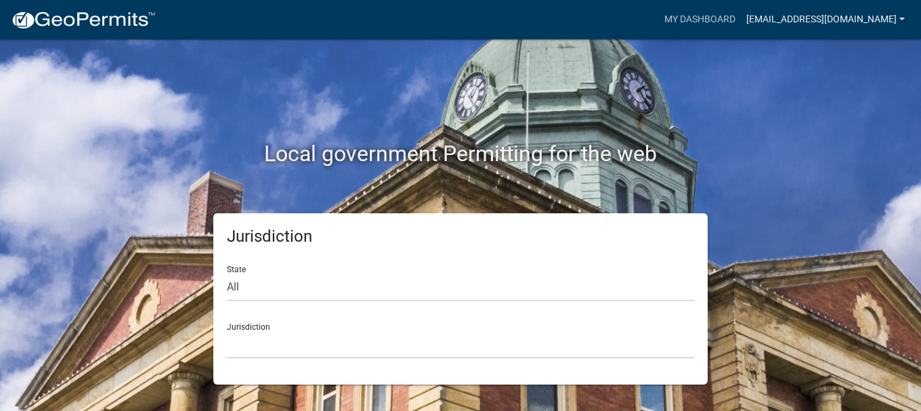
click at [849, 20] on link "[EMAIL_ADDRESS][DOMAIN_NAME]" at bounding box center [825, 20] width 169 height 26
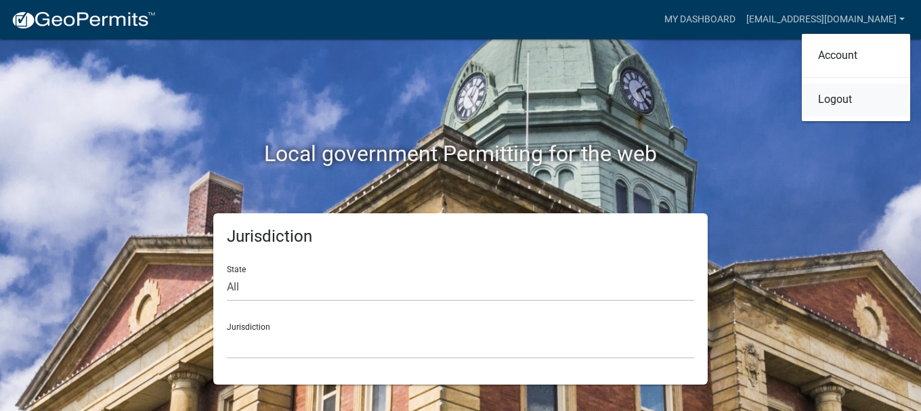
click at [836, 98] on link "Logout" at bounding box center [856, 99] width 108 height 33
